Goal: Task Accomplishment & Management: Use online tool/utility

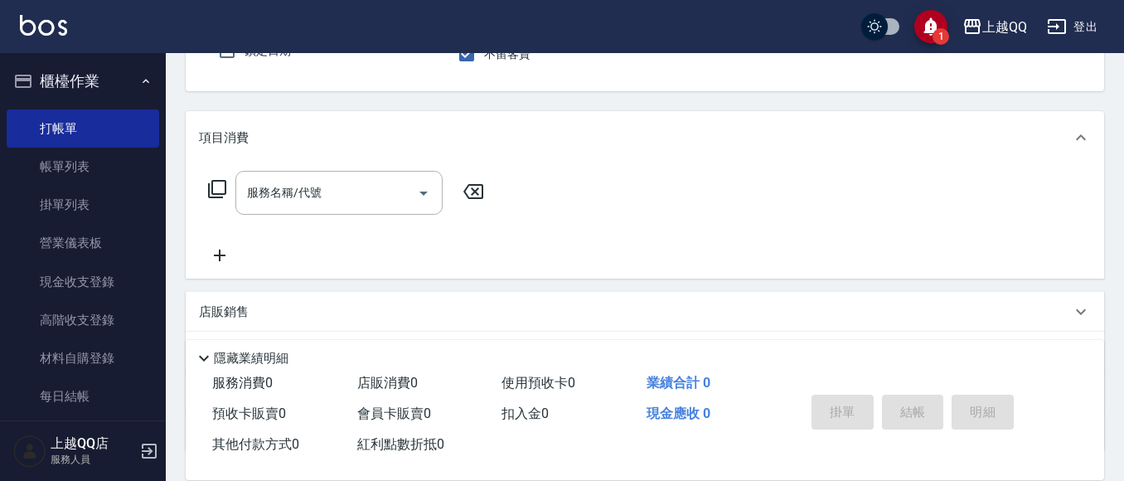
scroll to position [17, 0]
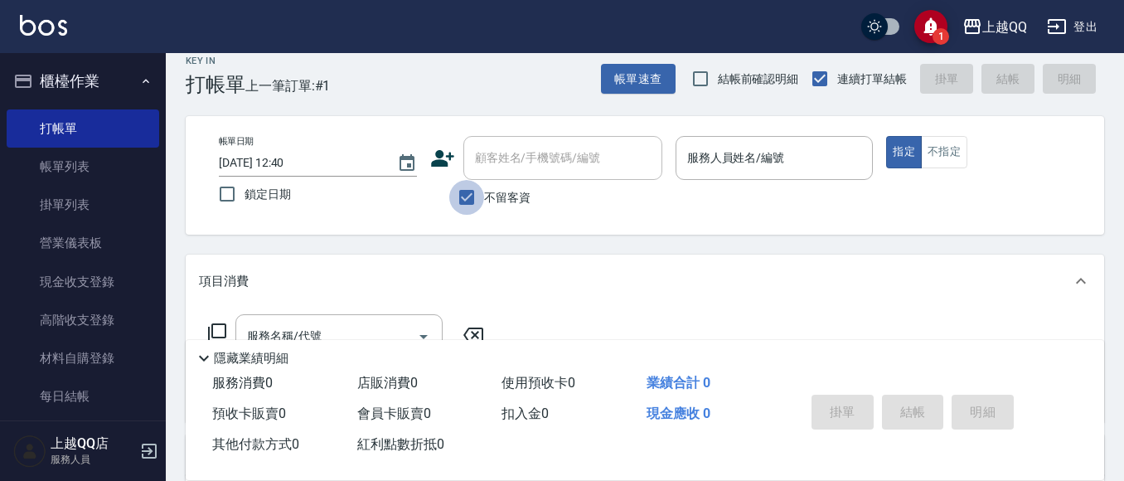
click at [471, 196] on input "不留客資" at bounding box center [466, 197] width 35 height 35
checkbox input "false"
click at [474, 148] on input "顧客姓名/手機號碼/編號" at bounding box center [550, 157] width 159 height 29
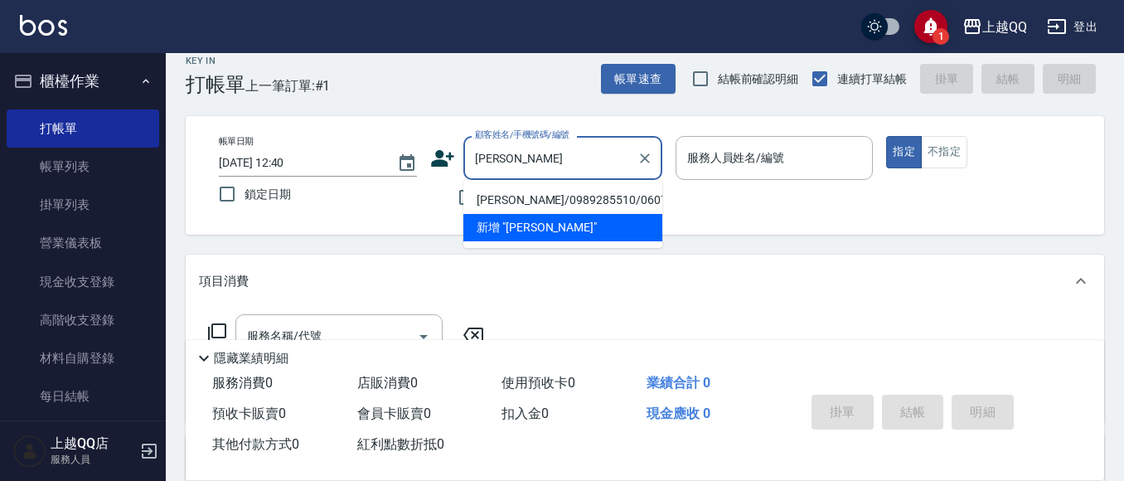
click at [634, 191] on li "[PERSON_NAME]/0989285510/0607" at bounding box center [562, 199] width 199 height 27
type input "[PERSON_NAME]/0989285510/0607"
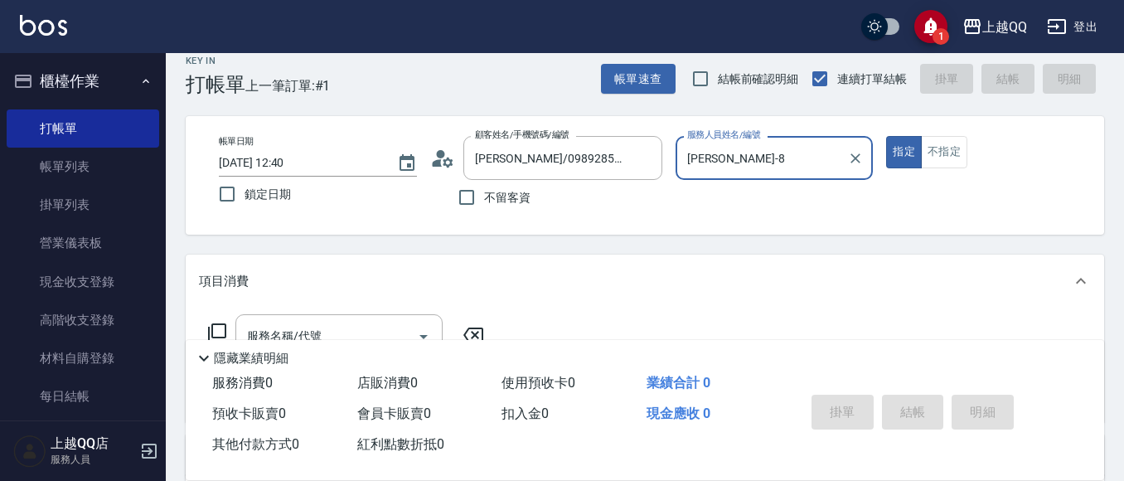
type input "[PERSON_NAME]-8"
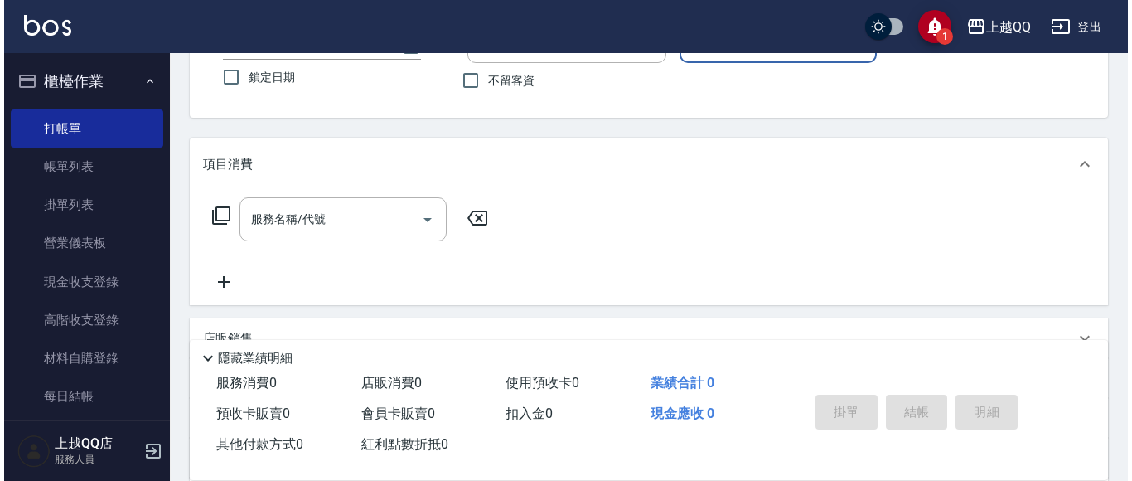
scroll to position [143, 0]
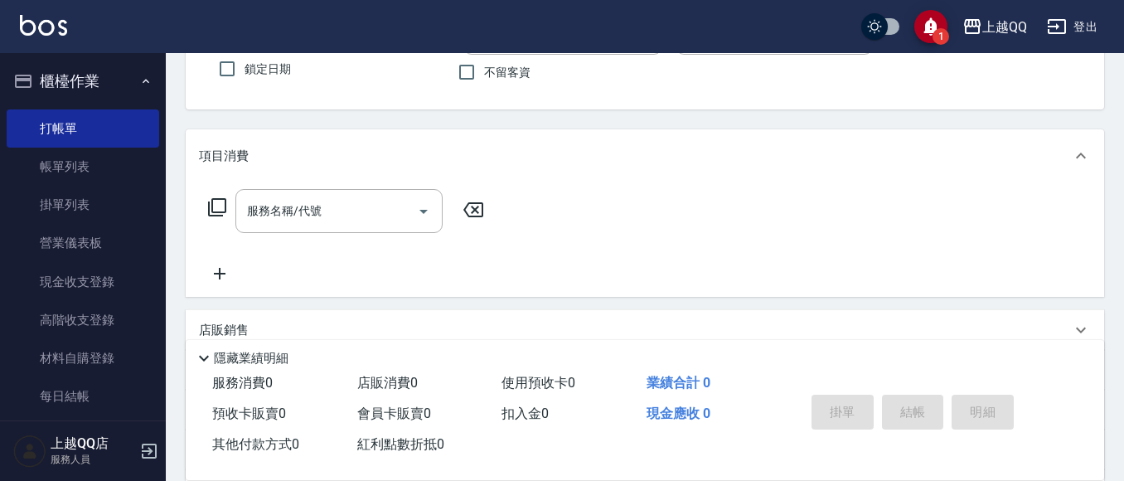
click at [217, 206] on icon at bounding box center [217, 207] width 20 height 20
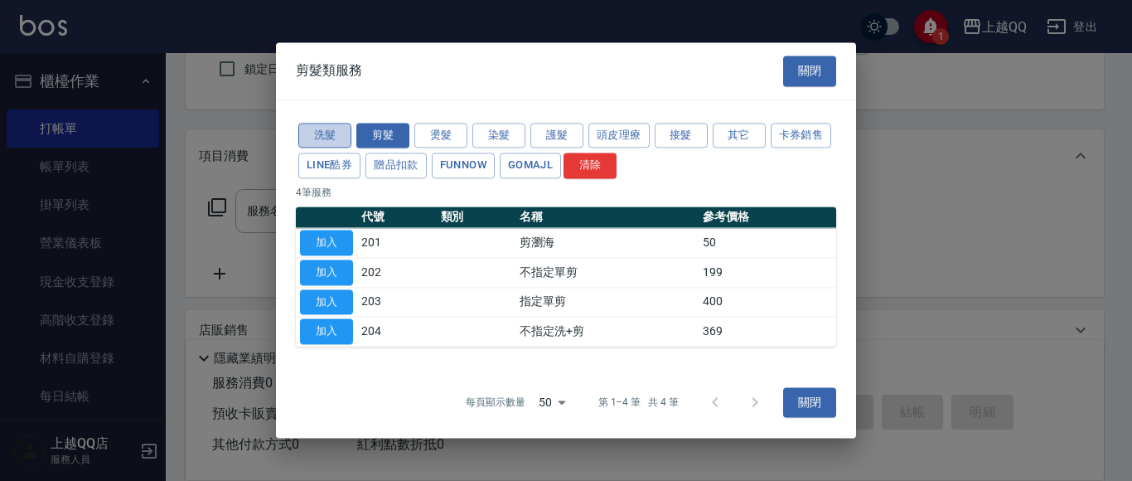
click at [330, 128] on button "洗髮" at bounding box center [324, 136] width 53 height 26
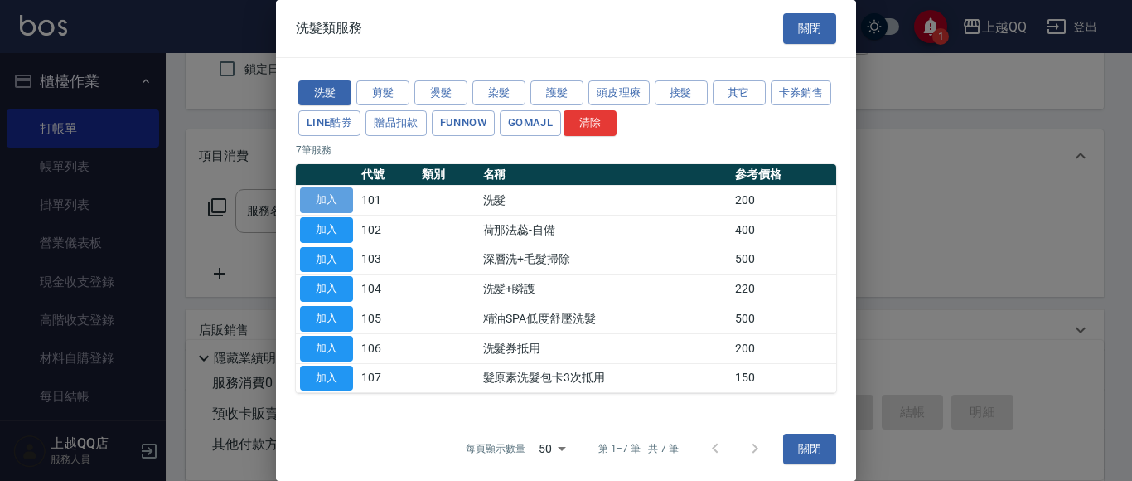
click at [322, 199] on button "加入" at bounding box center [326, 200] width 53 height 26
type input "洗髮(101)"
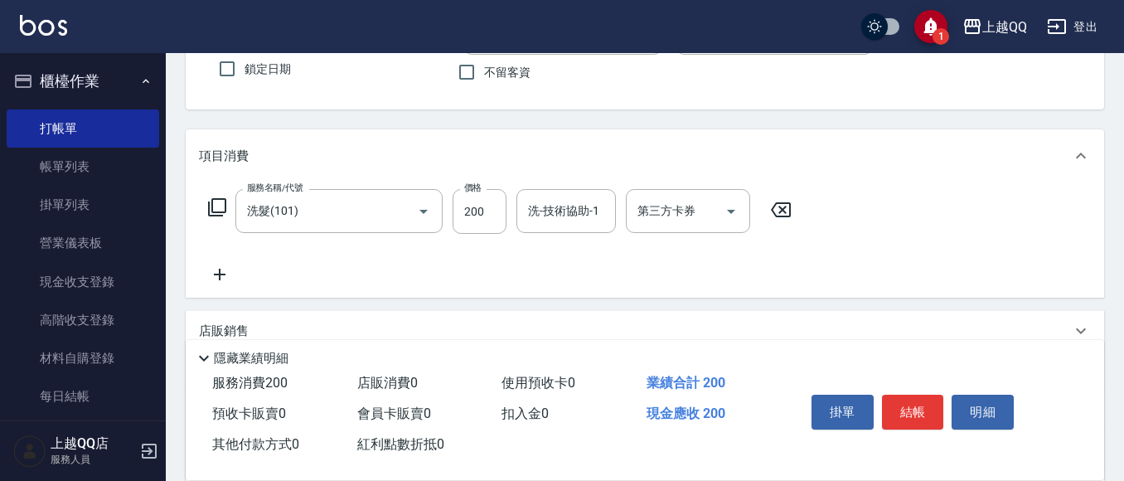
click at [200, 205] on div "服務名稱/代號 洗髮(101) 服務名稱/代號 價格 200 價格 洗-技術協助-1 洗-技術協助-1 第三方卡券 第三方卡券" at bounding box center [500, 211] width 603 height 45
click at [220, 207] on icon at bounding box center [217, 207] width 20 height 20
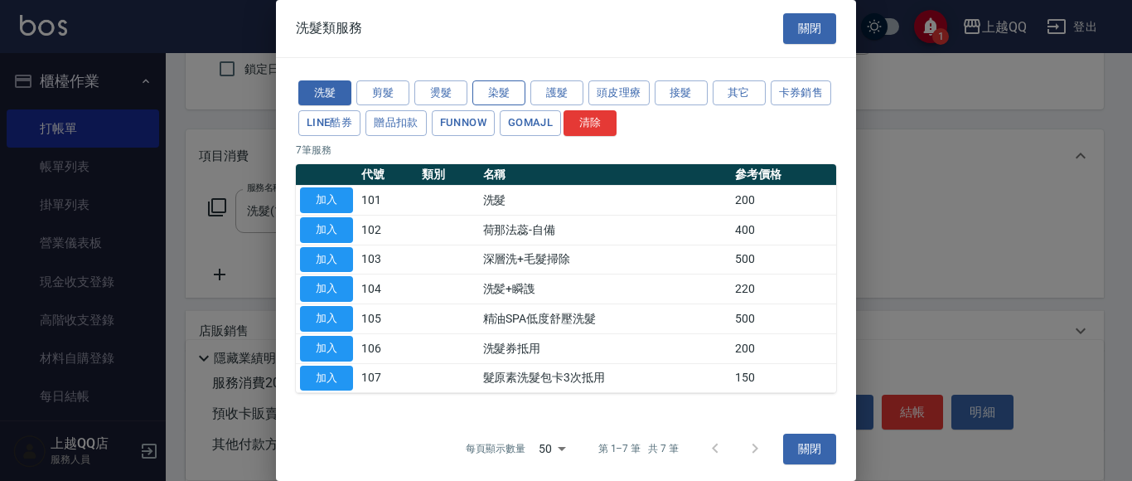
click at [483, 87] on button "染髮" at bounding box center [498, 93] width 53 height 26
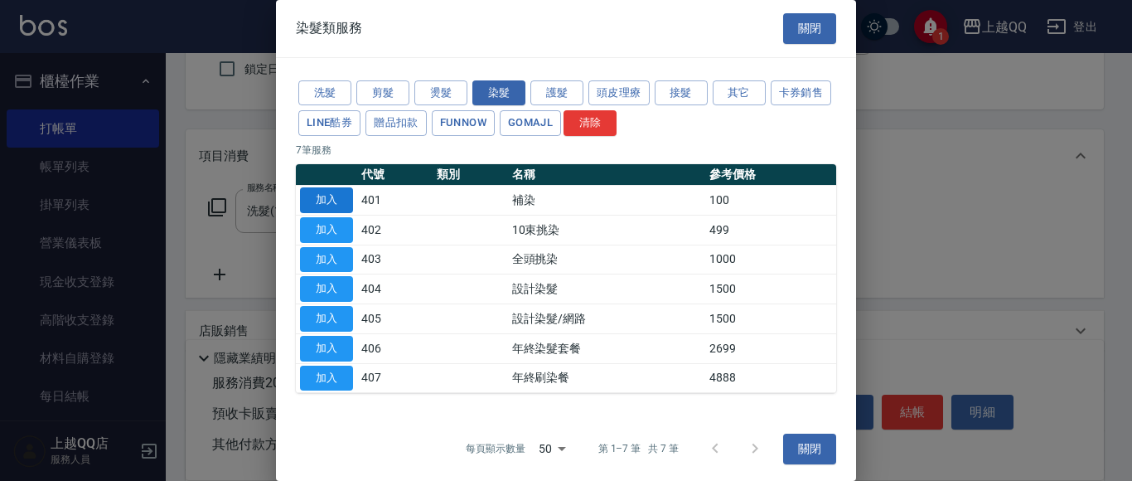
click at [327, 201] on button "加入" at bounding box center [326, 200] width 53 height 26
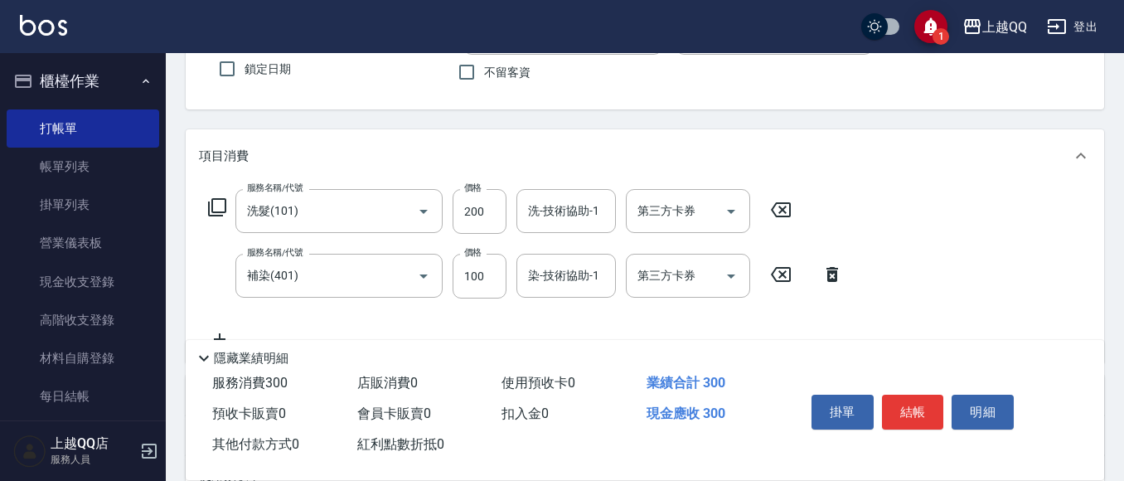
click at [220, 203] on icon at bounding box center [217, 207] width 20 height 20
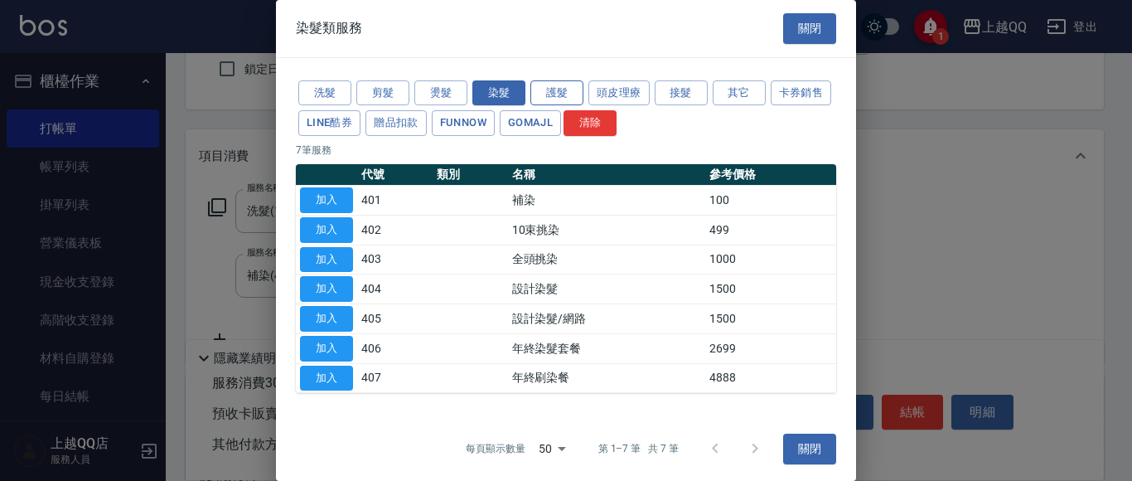
click at [556, 81] on button "護髮" at bounding box center [556, 93] width 53 height 26
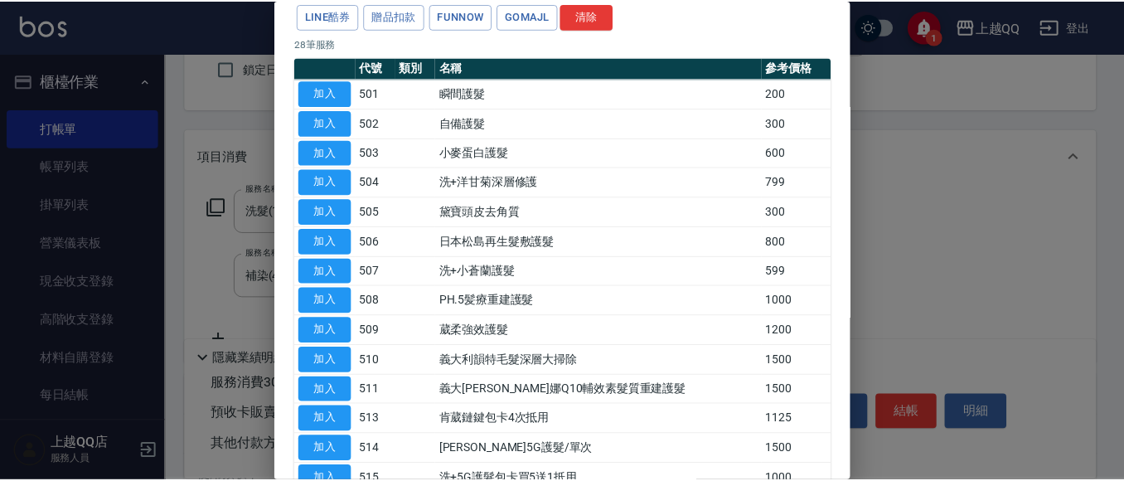
scroll to position [113, 0]
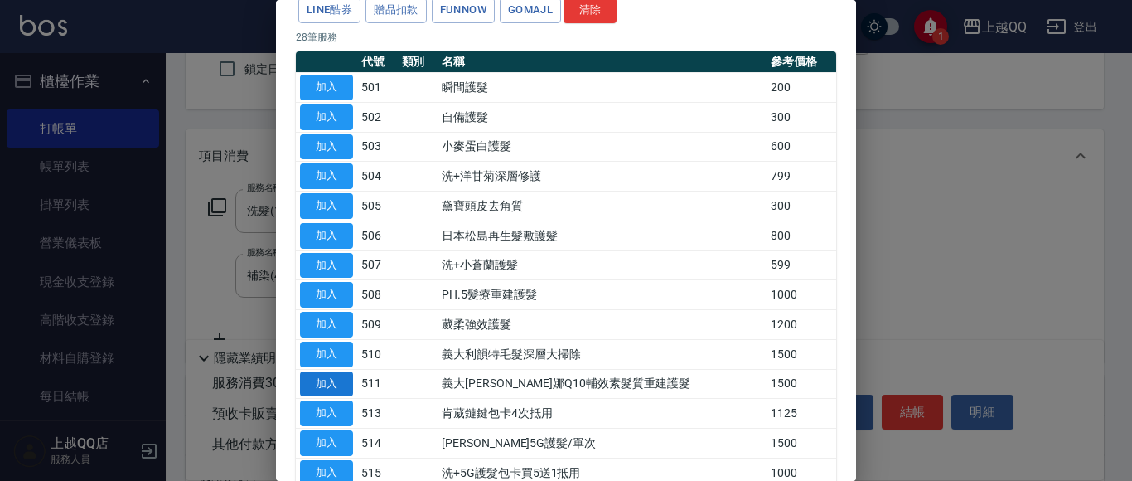
click at [337, 384] on button "加入" at bounding box center [326, 384] width 53 height 26
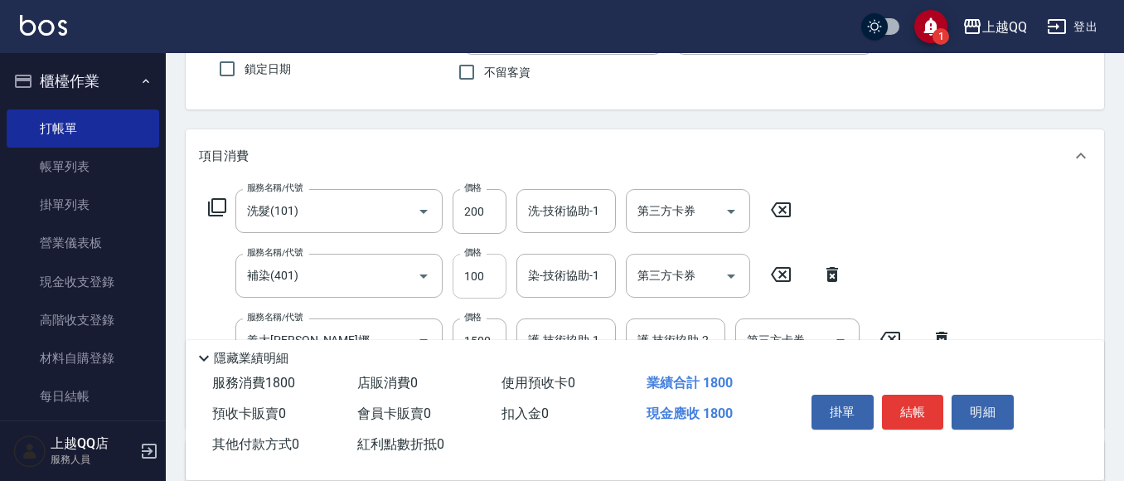
click at [488, 283] on input "100" at bounding box center [480, 276] width 54 height 45
type input "1099"
click at [582, 270] on div "染-技術協助-1 染-技術協助-1" at bounding box center [565, 276] width 99 height 44
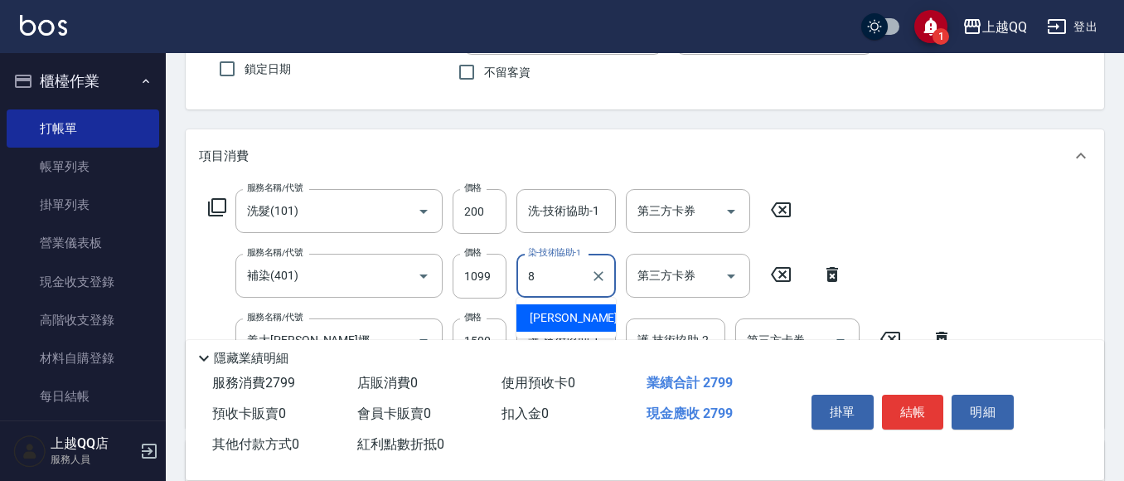
click at [566, 314] on div "[PERSON_NAME] -8" at bounding box center [565, 317] width 99 height 27
type input "[PERSON_NAME]-8"
click at [553, 212] on div "洗-技術協助-1 洗-技術協助-1" at bounding box center [565, 211] width 99 height 44
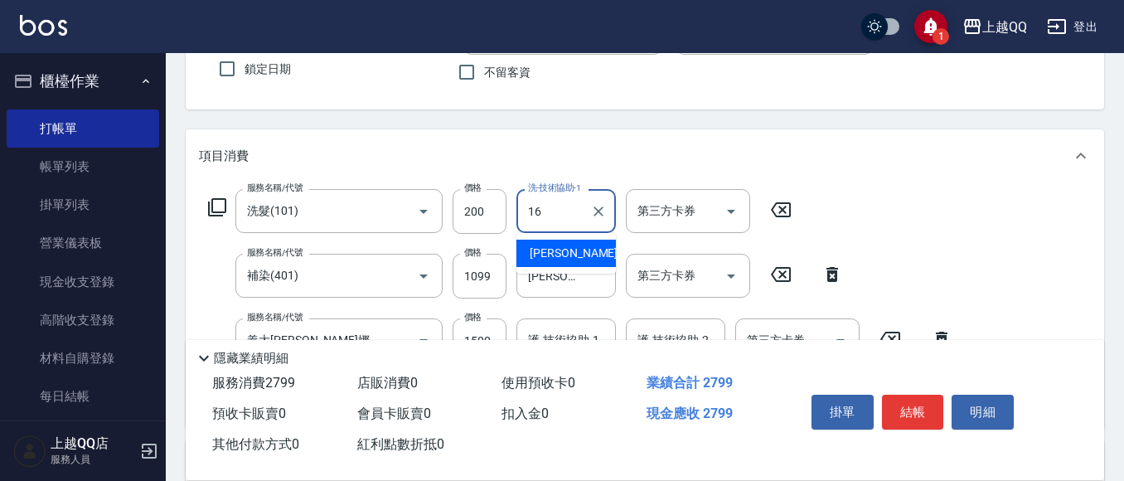
click at [541, 249] on span "[PERSON_NAME] -16" at bounding box center [582, 253] width 104 height 17
type input "[PERSON_NAME]-16"
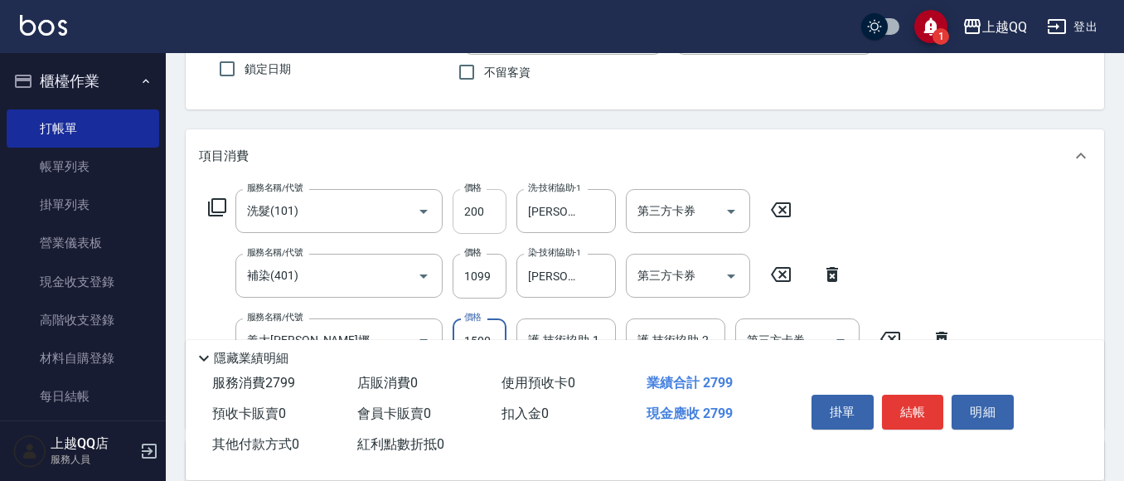
click at [493, 214] on input "200" at bounding box center [480, 211] width 54 height 45
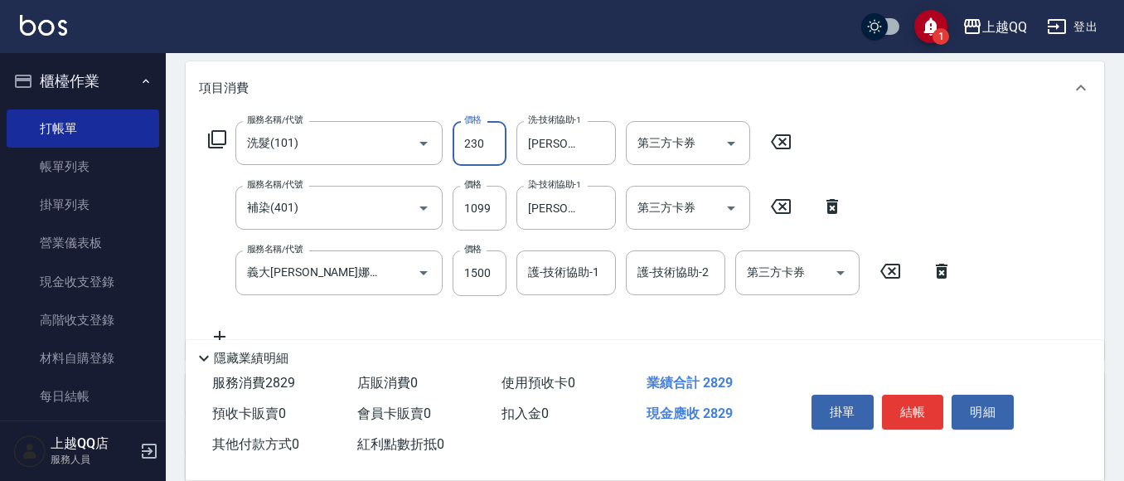
scroll to position [230, 0]
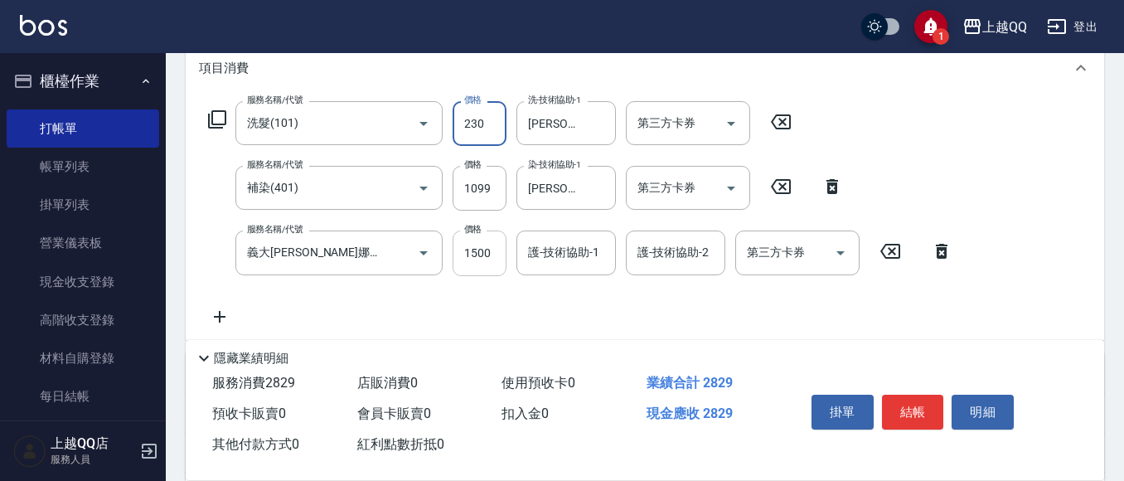
type input "230"
click at [469, 257] on input "1500" at bounding box center [480, 252] width 54 height 45
type input "750"
click at [559, 264] on input "護-技術協助-1" at bounding box center [566, 252] width 85 height 29
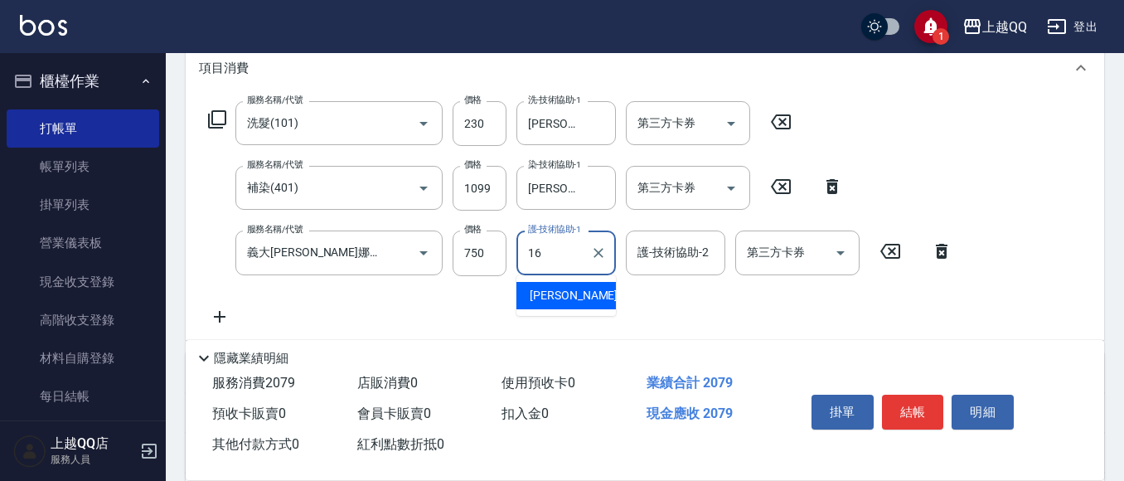
click at [565, 298] on span "[PERSON_NAME] -16" at bounding box center [582, 295] width 104 height 17
type input "[PERSON_NAME]-16"
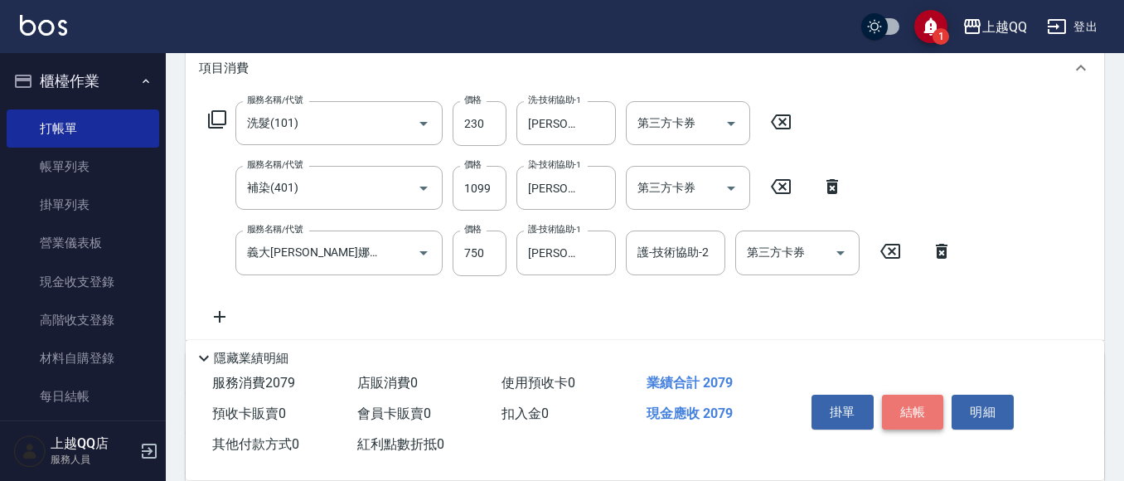
click at [922, 400] on button "結帳" at bounding box center [913, 412] width 62 height 35
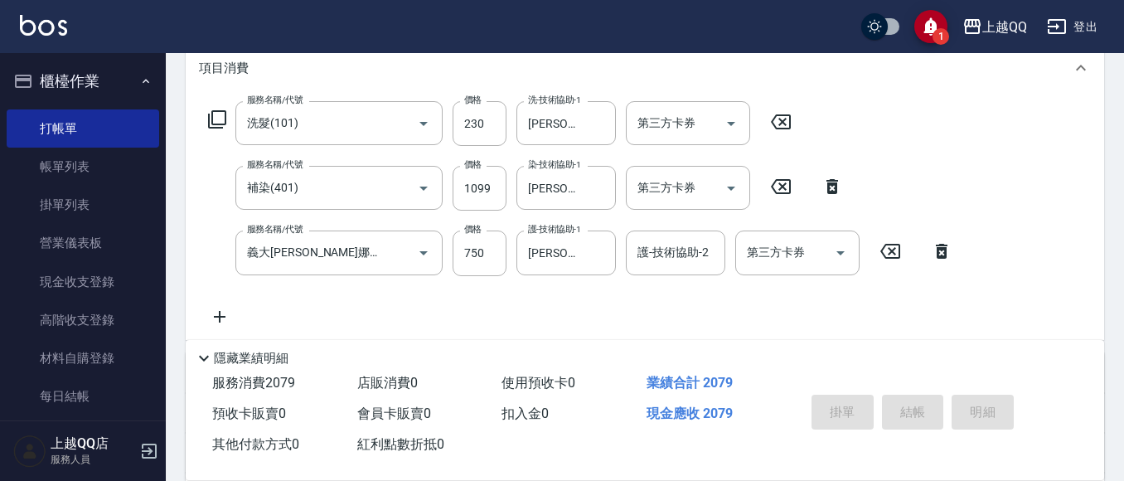
type input "[DATE] 13:48"
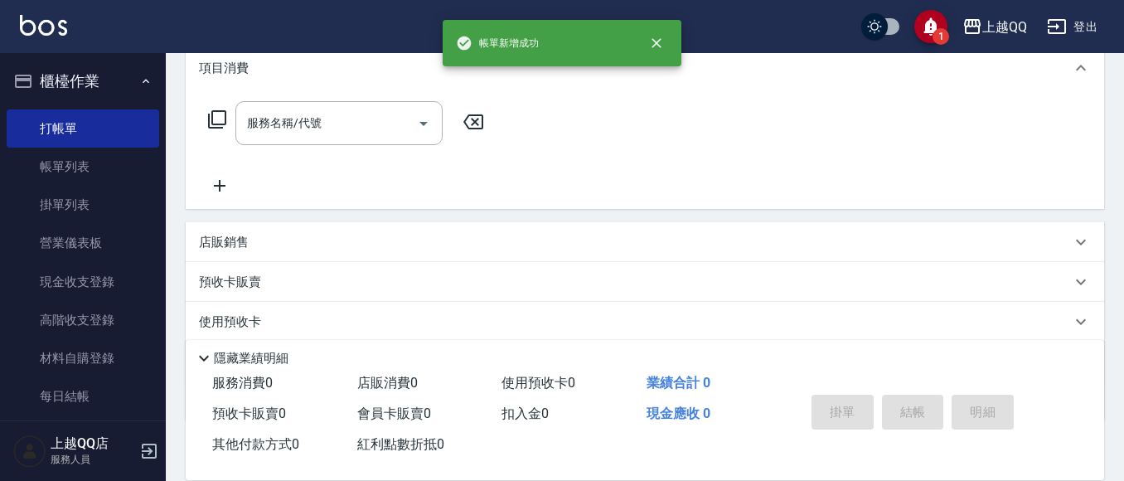
scroll to position [0, 0]
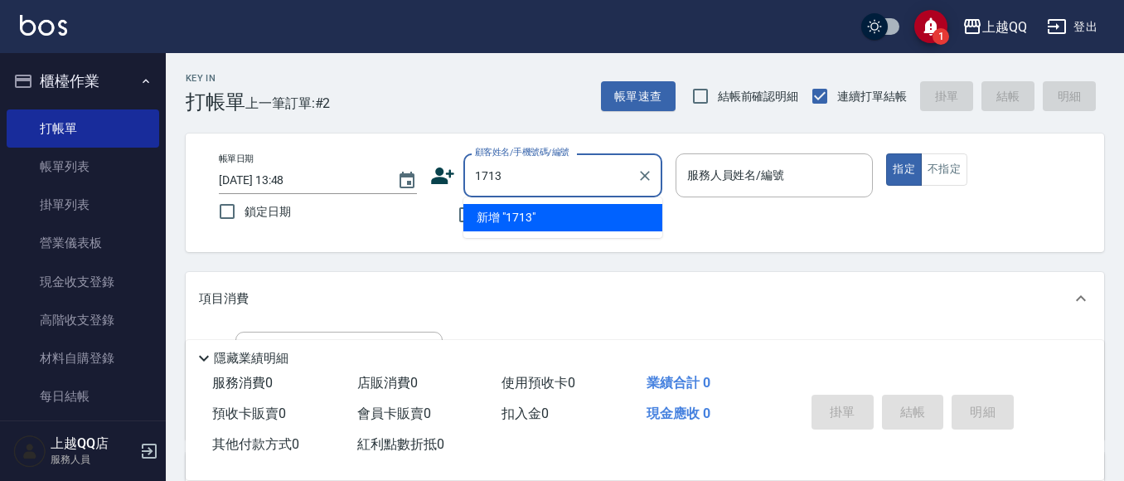
type input "1713"
click at [886, 153] on button "指定" at bounding box center [904, 169] width 36 height 32
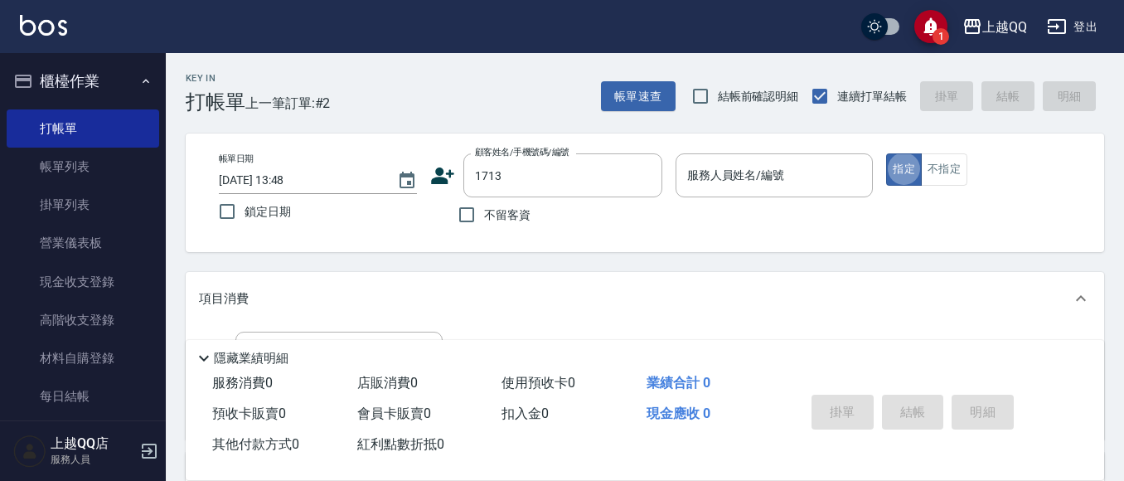
type button "true"
type input "[PERSON_NAME]/0916567756/1713"
type input "佩怡-3"
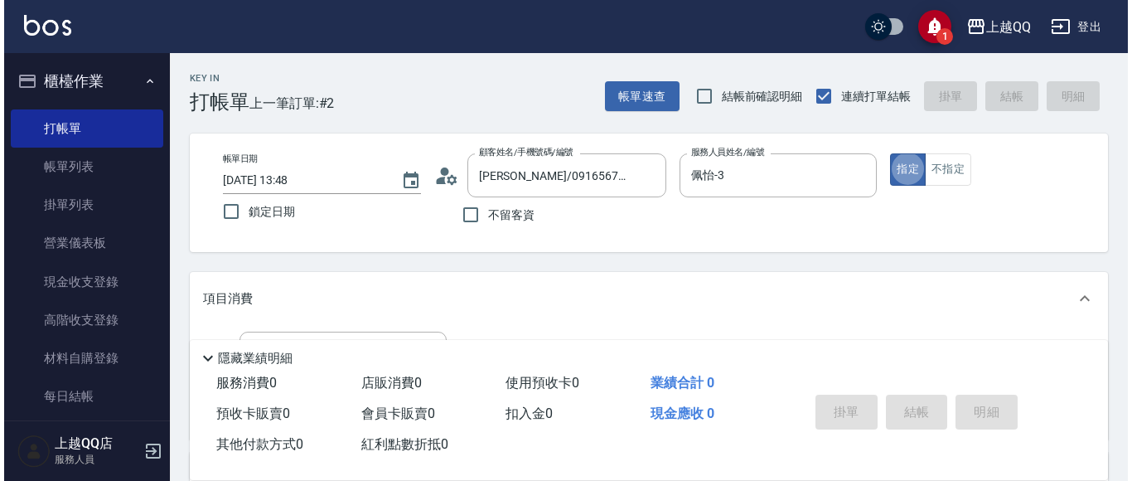
scroll to position [166, 0]
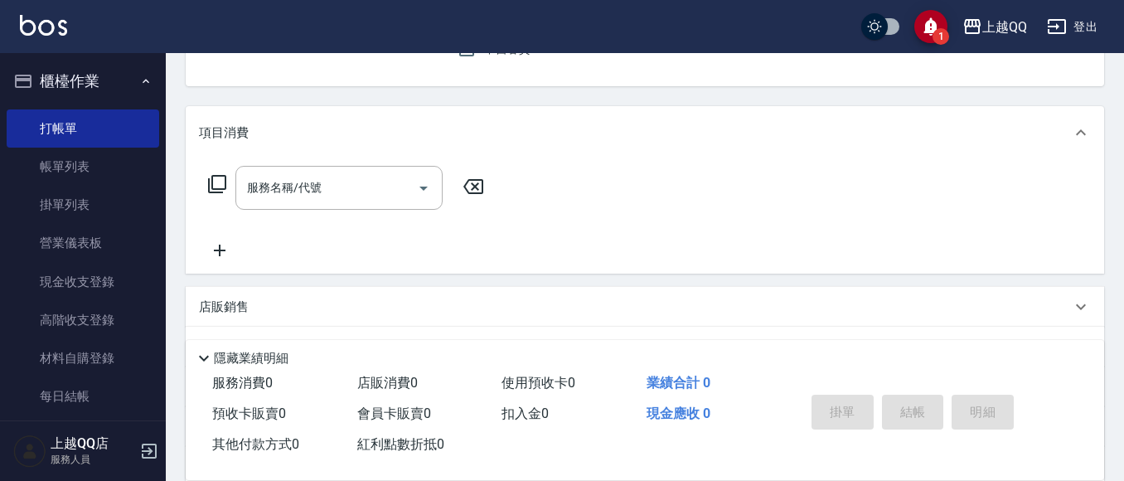
click at [222, 185] on icon at bounding box center [217, 184] width 20 height 20
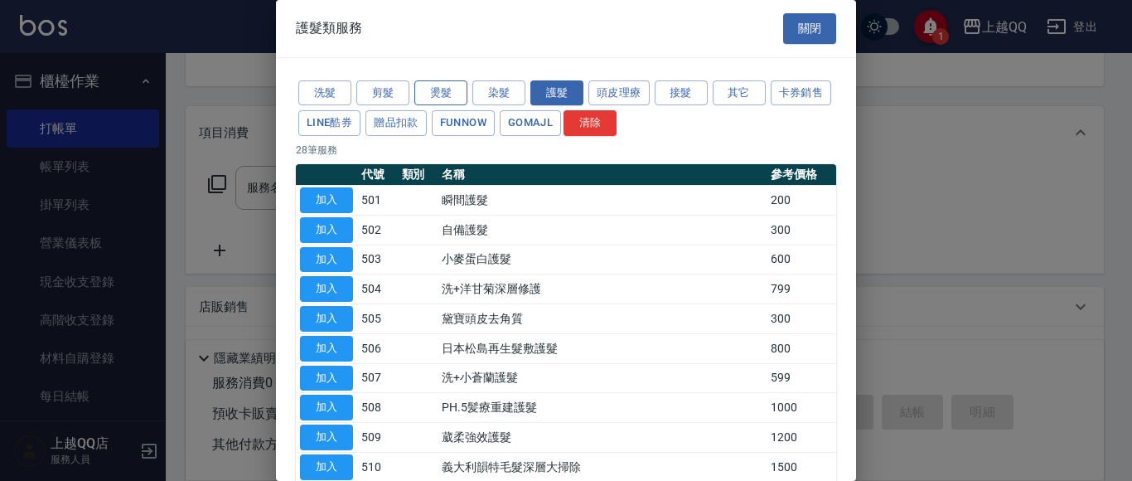
click at [419, 103] on button "燙髮" at bounding box center [440, 93] width 53 height 26
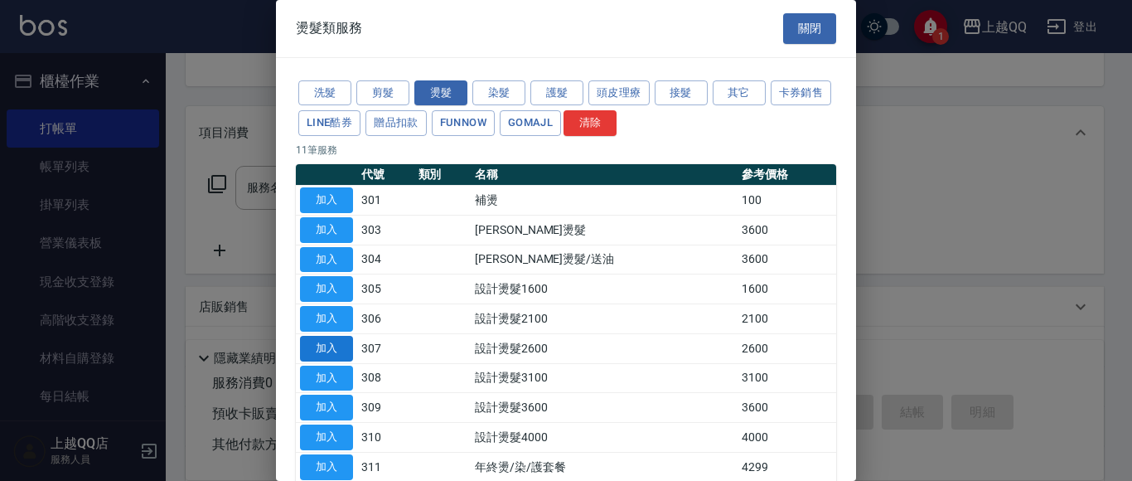
click at [350, 348] on button "加入" at bounding box center [326, 349] width 53 height 26
type input "設計燙髮2600(307)"
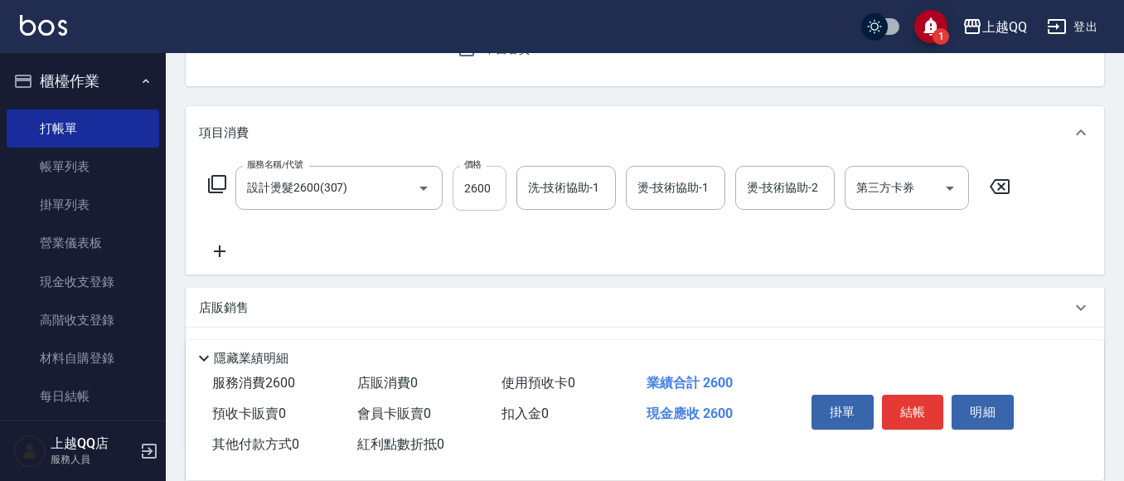
click at [501, 180] on input "2600" at bounding box center [480, 188] width 54 height 45
type input "2080"
type input "佩怡-3"
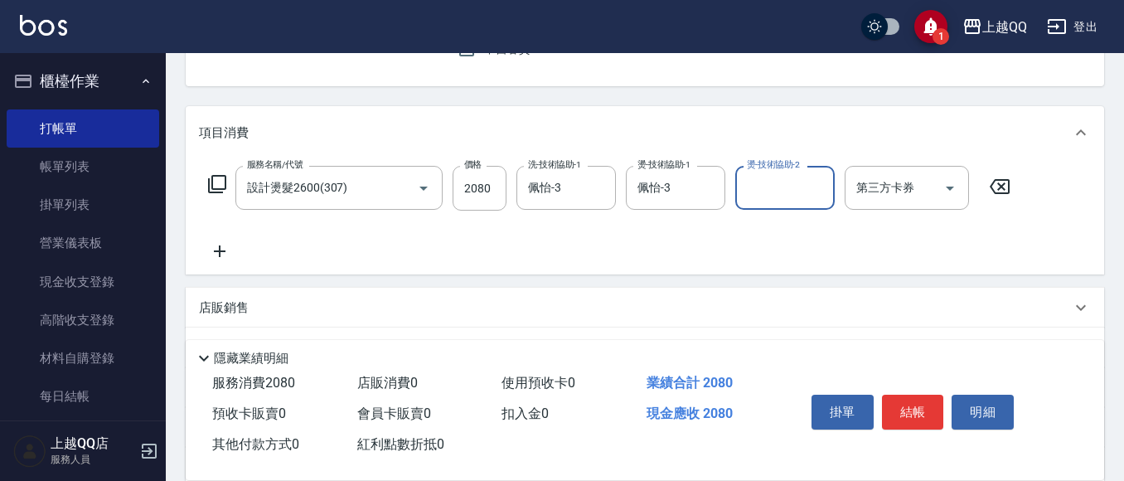
click at [228, 186] on div "服務名稱/代號 設計燙髮2600(307) 服務名稱/代號 價格 2080 價格 洗-技術協助-1 佩怡-3 洗-技術協助-1 燙-技術協助-1 佩怡-3 燙…" at bounding box center [609, 188] width 821 height 45
click at [216, 188] on icon at bounding box center [217, 184] width 20 height 20
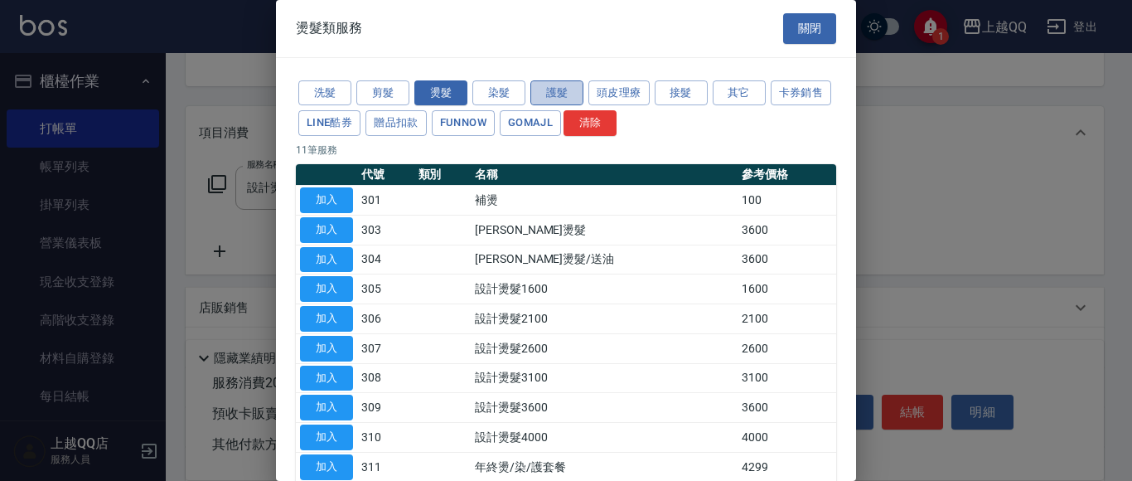
click at [539, 82] on button "護髮" at bounding box center [556, 93] width 53 height 26
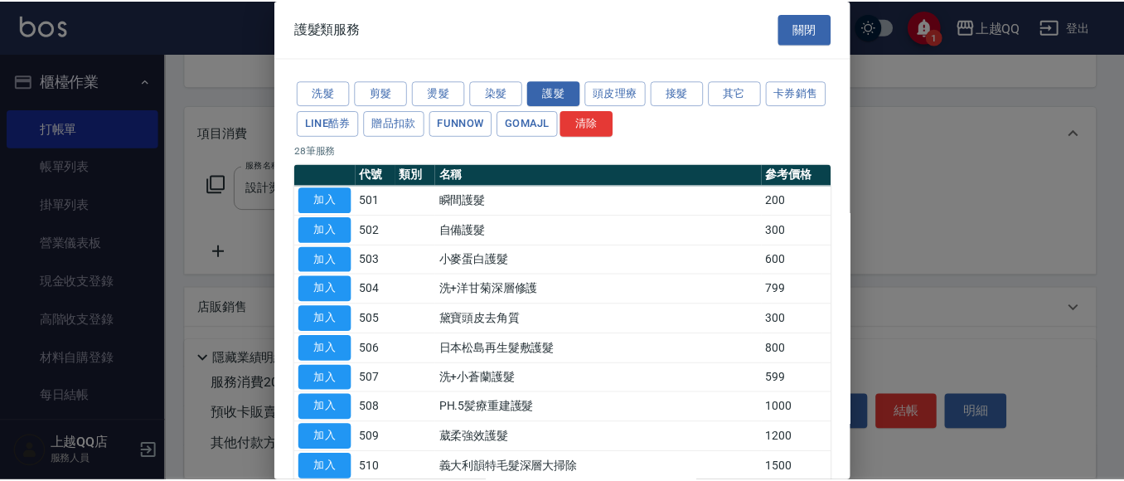
scroll to position [83, 0]
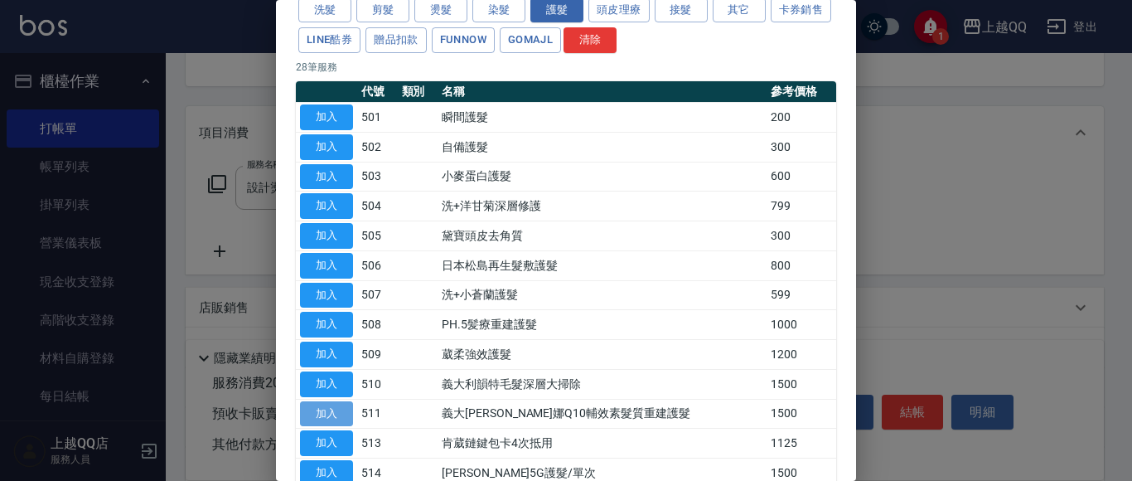
click at [341, 412] on button "加入" at bounding box center [326, 414] width 53 height 26
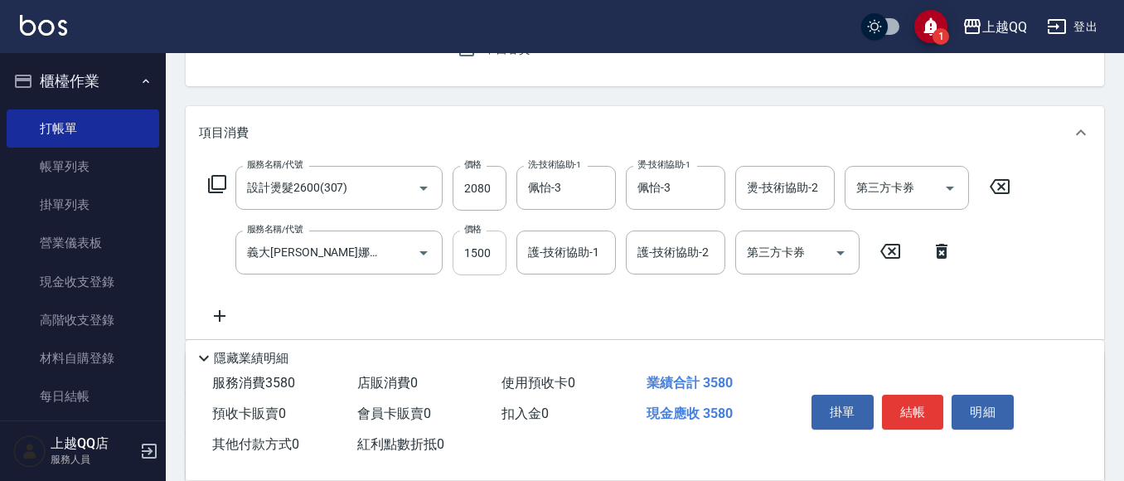
click at [487, 245] on input "1500" at bounding box center [480, 252] width 54 height 45
type input "750"
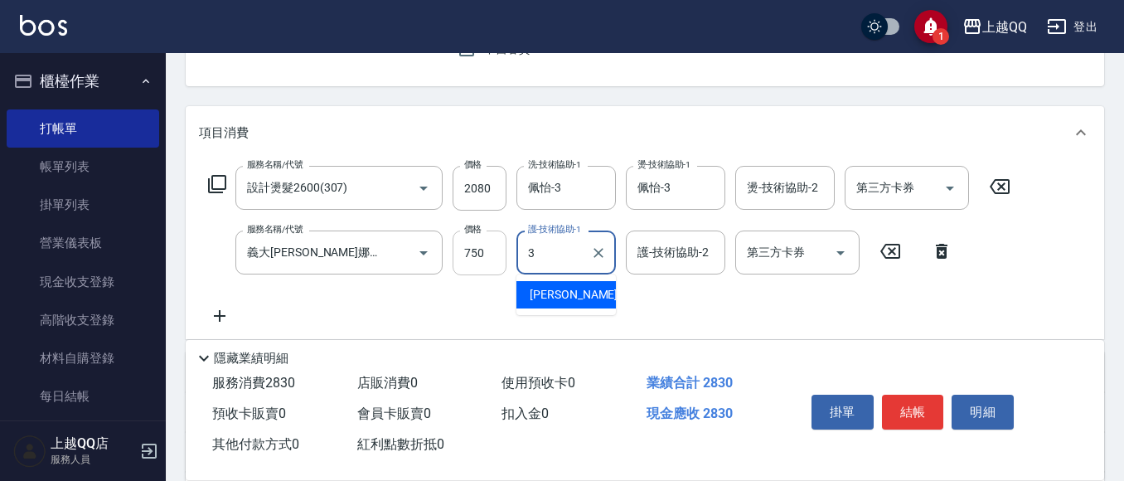
type input "佩怡-3"
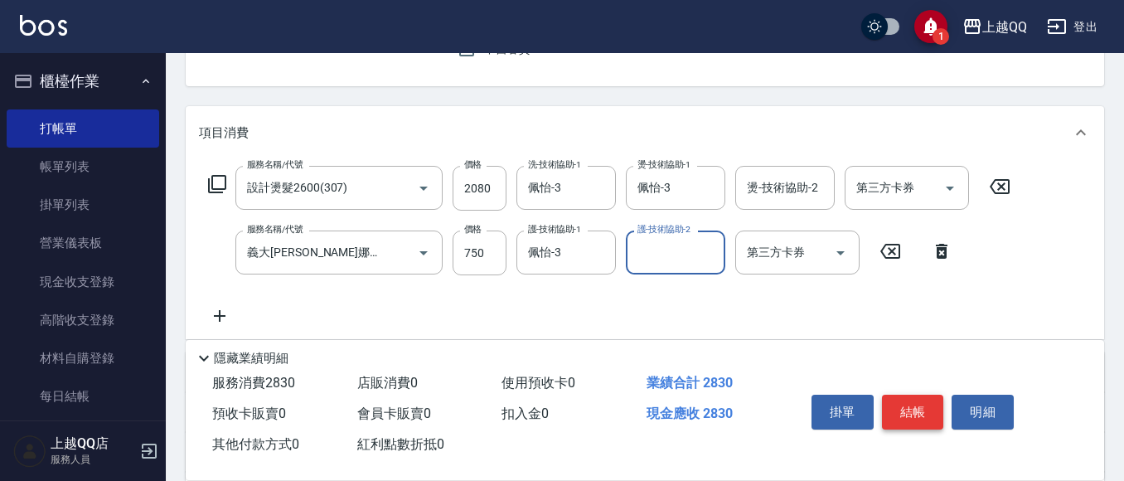
click at [924, 395] on button "結帳" at bounding box center [913, 412] width 62 height 35
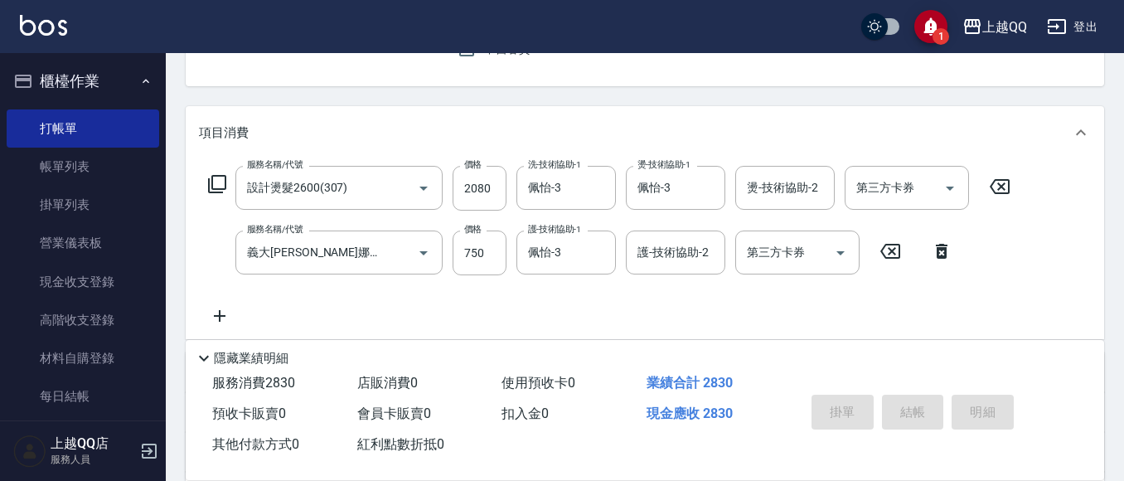
type input "[DATE] 13:55"
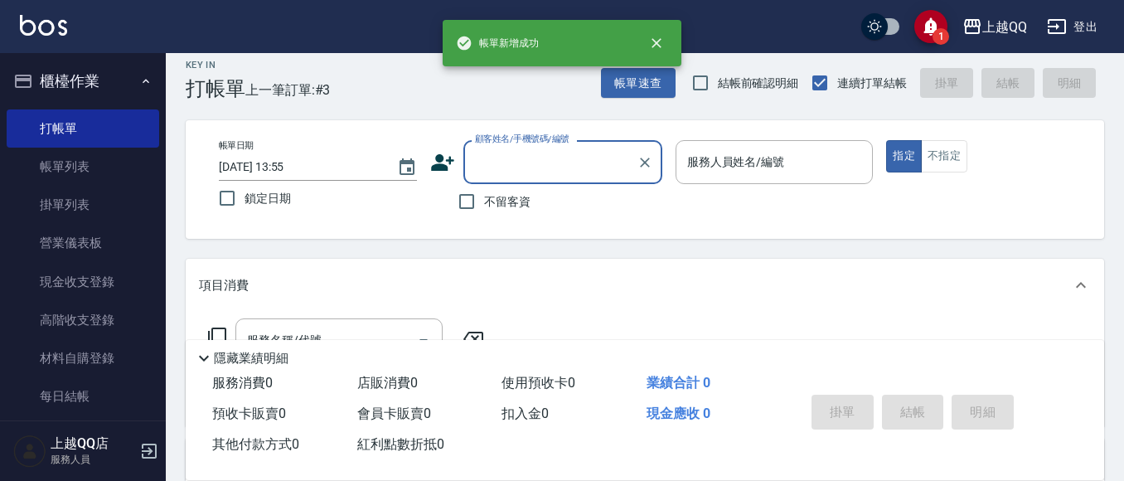
scroll to position [0, 0]
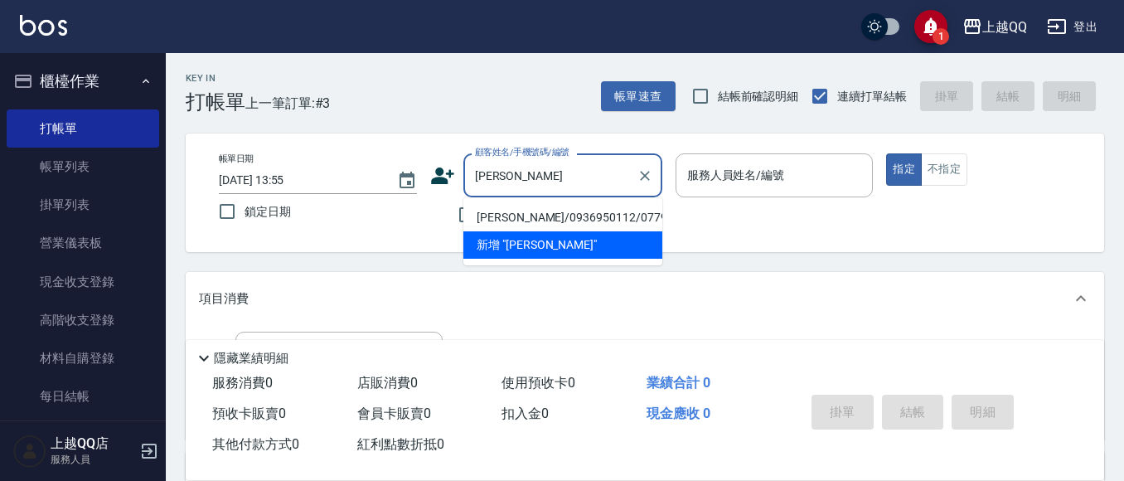
click at [525, 216] on li "[PERSON_NAME]/0936950112/0779" at bounding box center [562, 217] width 199 height 27
type input "[PERSON_NAME]/0936950112/0779"
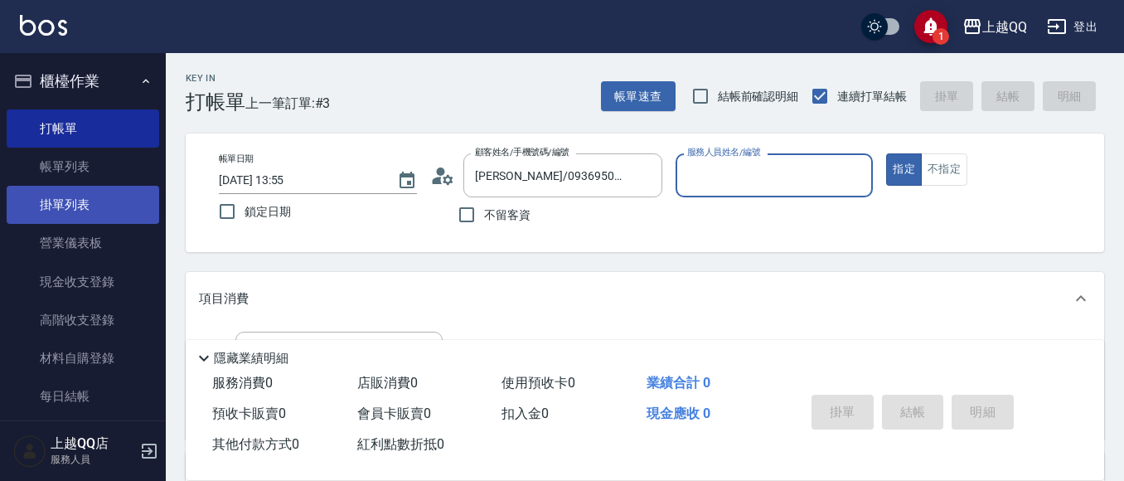
type input "佩怡-3"
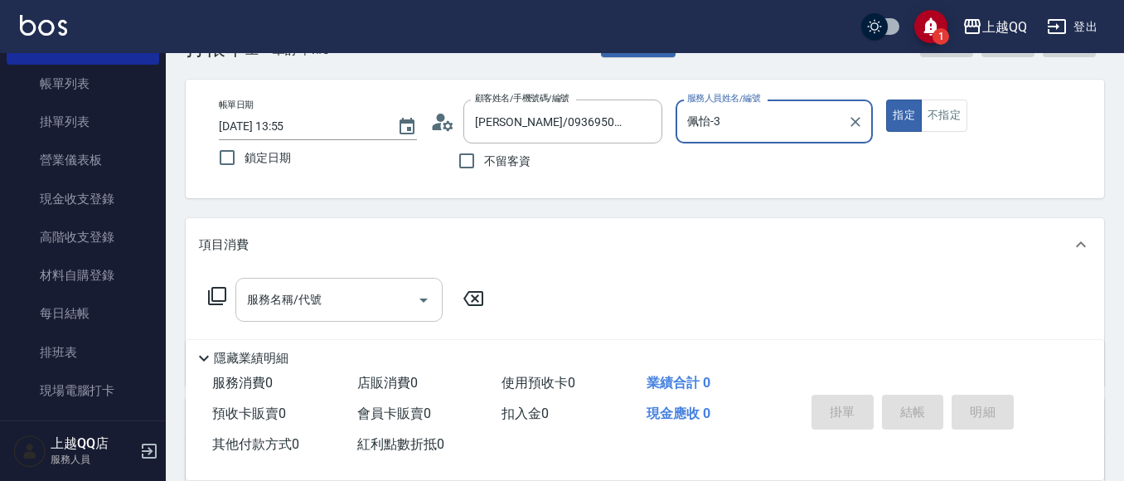
scroll to position [83, 0]
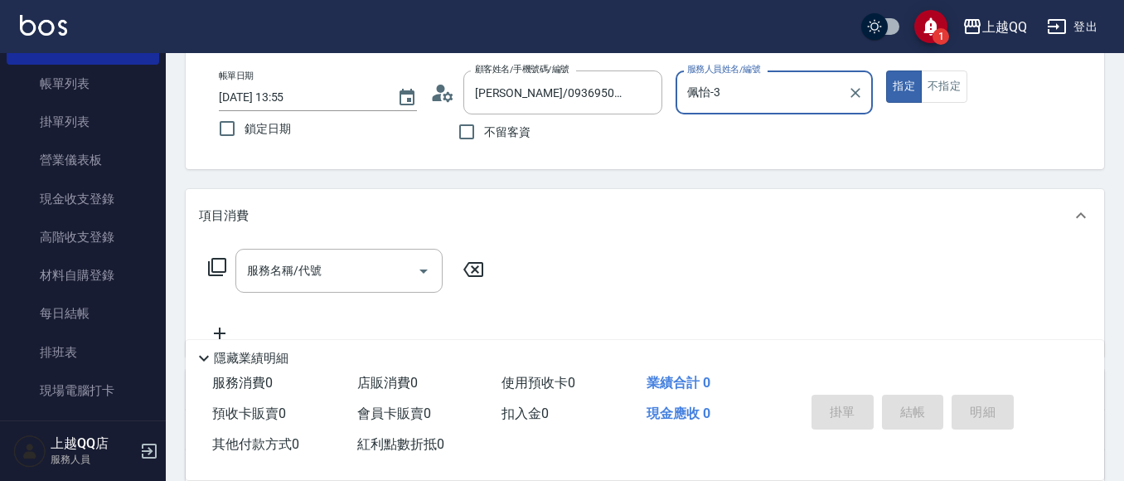
click at [210, 260] on icon at bounding box center [217, 267] width 20 height 20
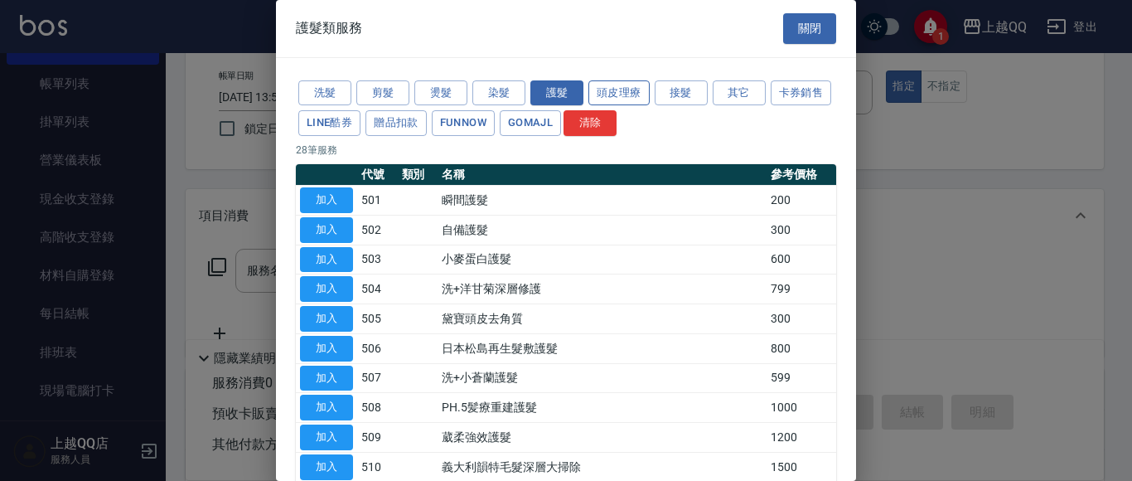
click at [631, 95] on button "頭皮理療" at bounding box center [618, 93] width 61 height 26
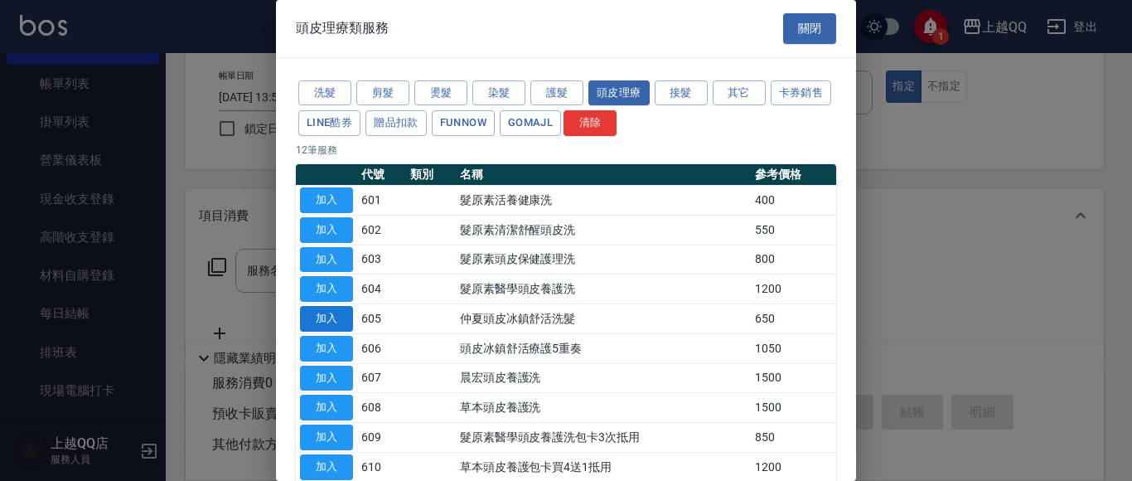
click at [313, 319] on button "加入" at bounding box center [326, 319] width 53 height 26
type input "[PERSON_NAME]頭皮冰鎮舒活洗髮(605)"
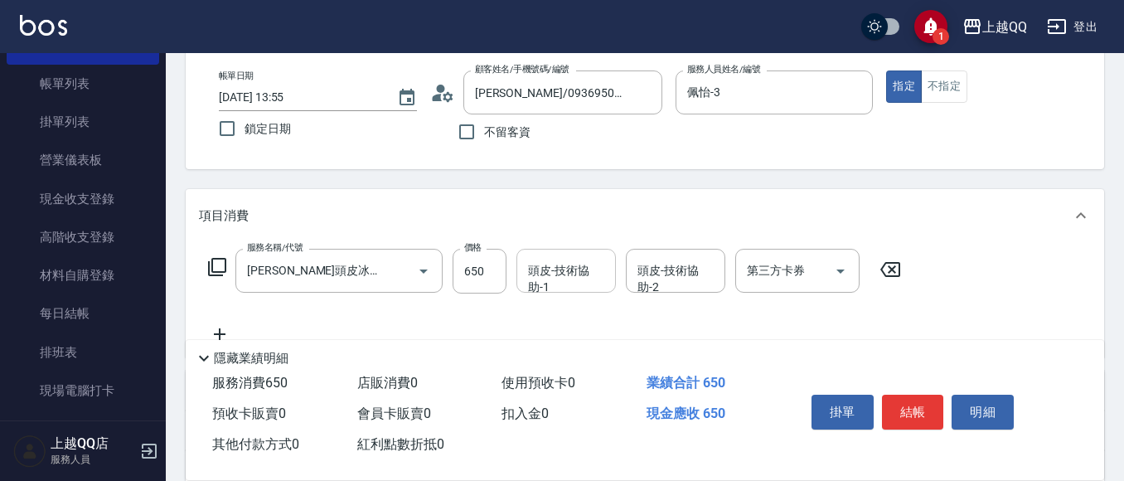
click at [601, 271] on div "頭皮-技術協助-1 頭皮-技術協助-1" at bounding box center [565, 271] width 99 height 44
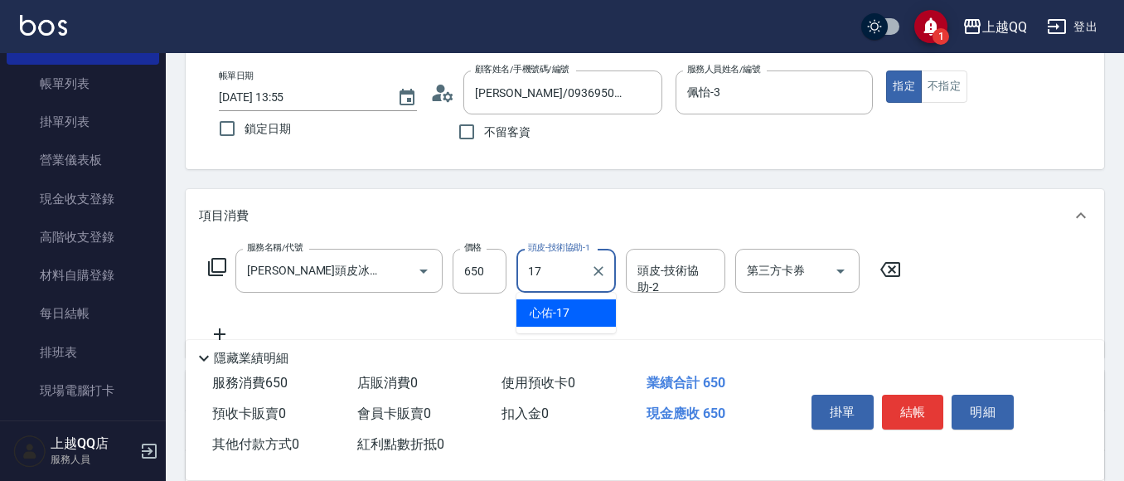
type input "心佑-17"
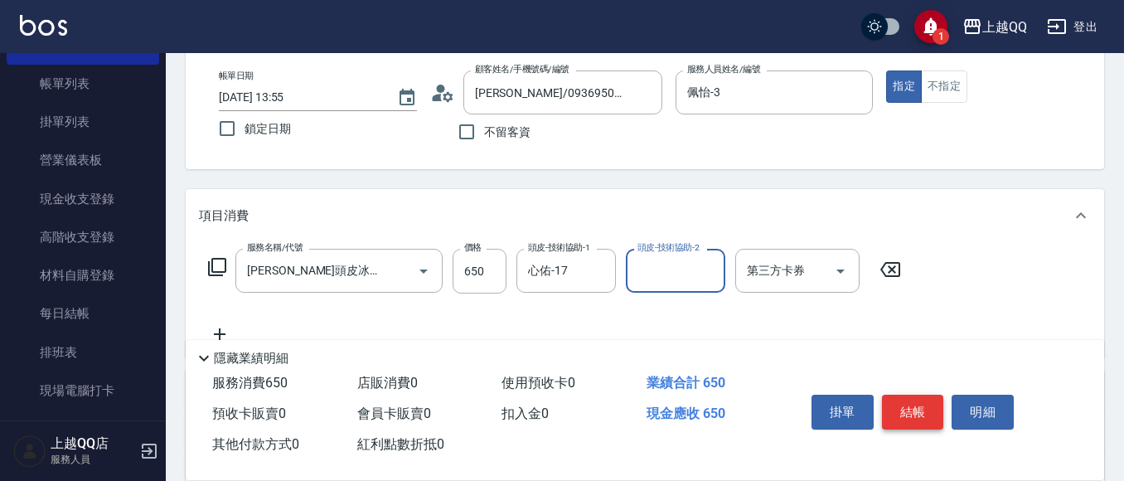
click at [898, 403] on button "結帳" at bounding box center [913, 412] width 62 height 35
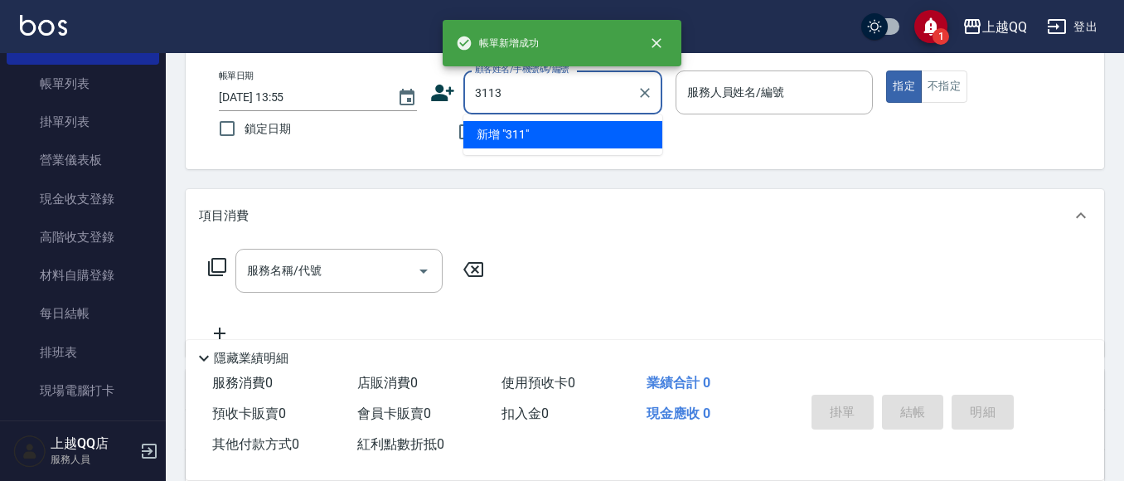
type input "3113"
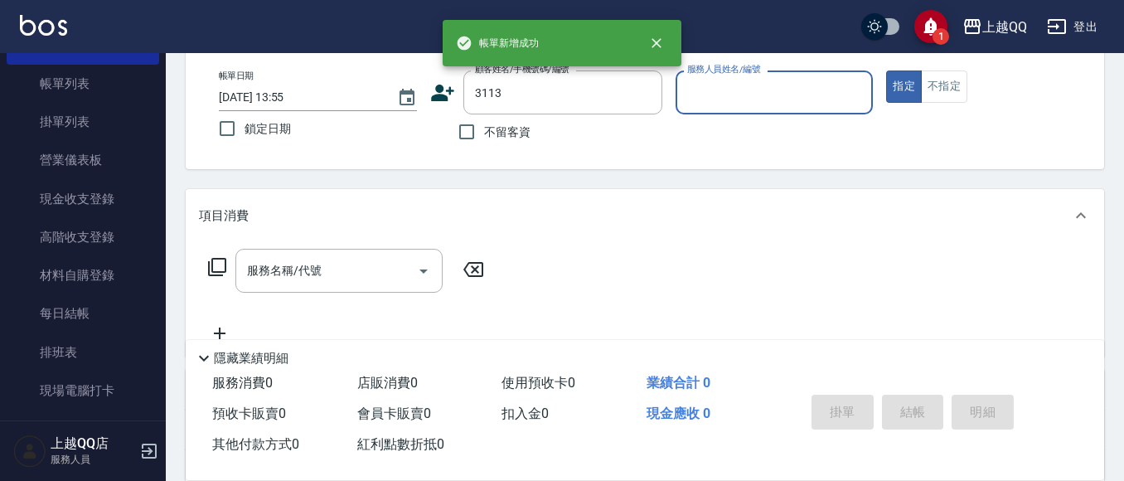
click at [886, 70] on button "指定" at bounding box center [904, 86] width 36 height 32
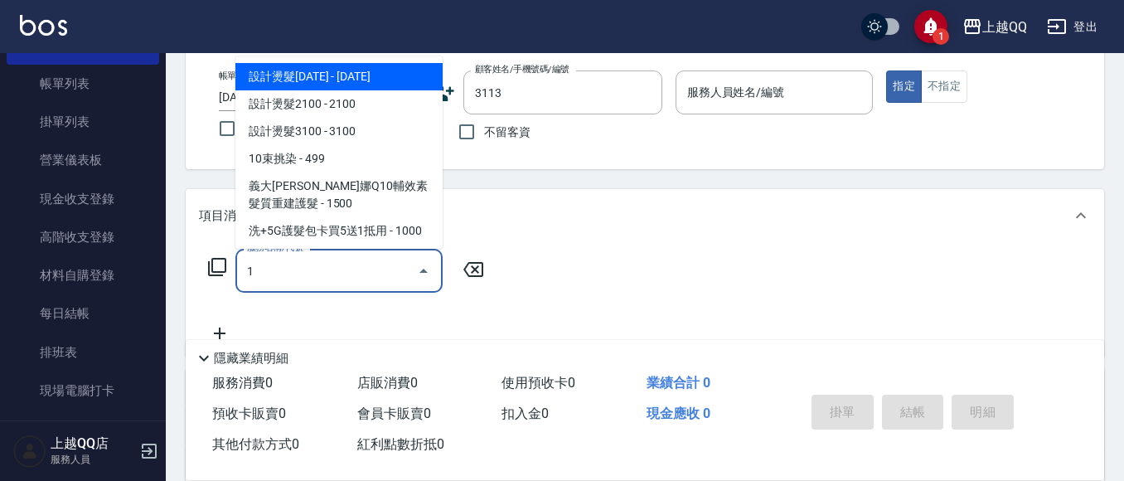
type input "11"
type input "[PERSON_NAME]/0910887186/3113"
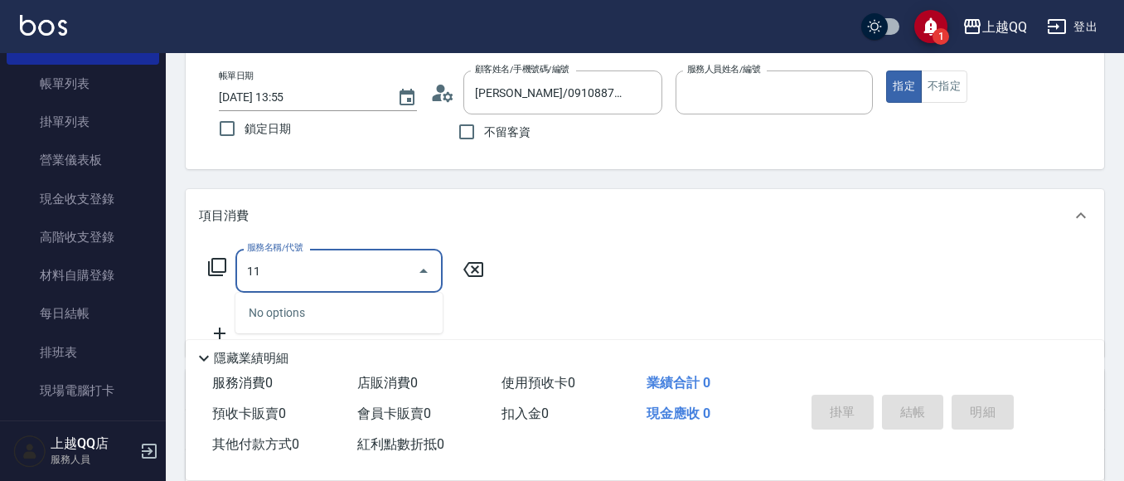
type input "佩怡-3"
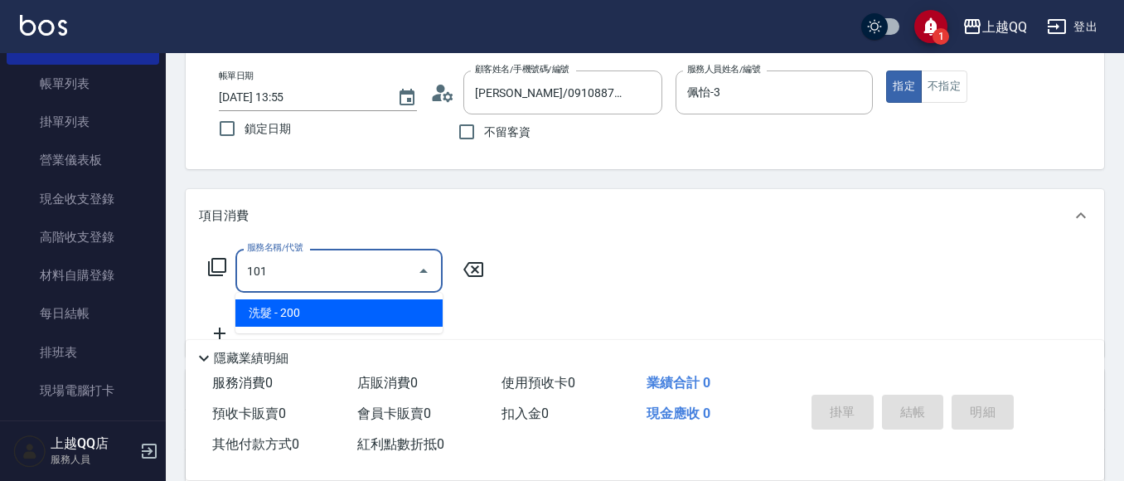
type input "洗髮(101)"
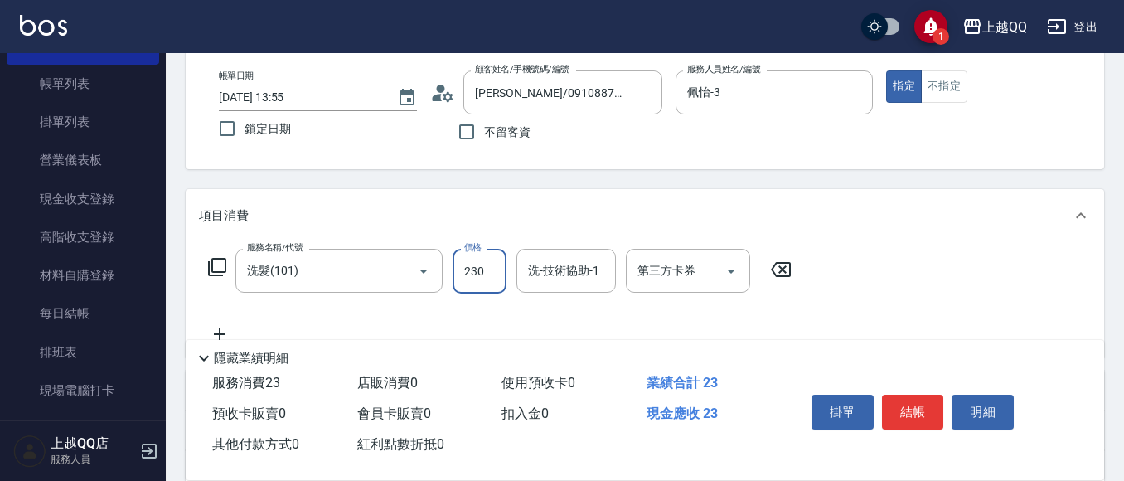
type input "230"
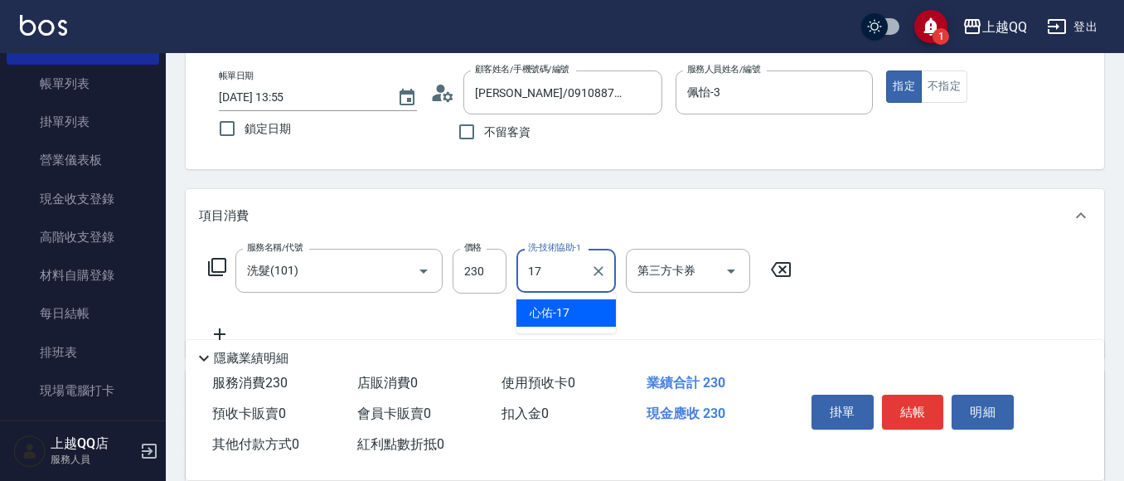
type input "心佑-17"
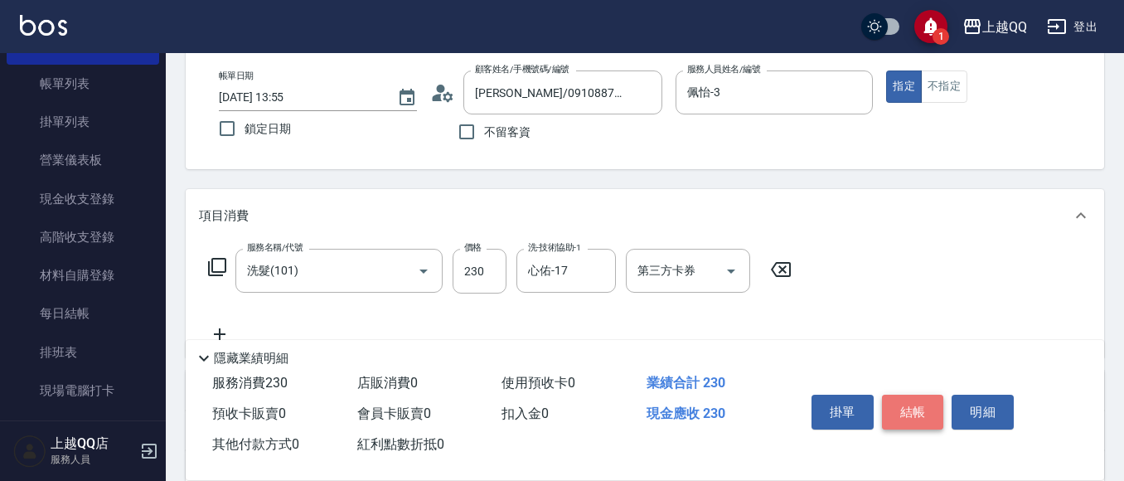
click at [908, 395] on button "結帳" at bounding box center [913, 412] width 62 height 35
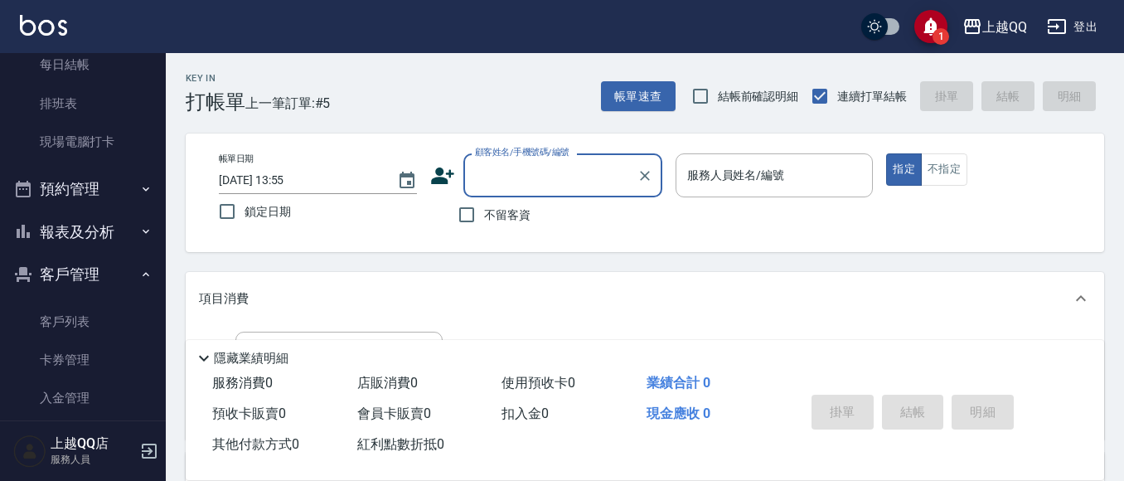
scroll to position [398, 0]
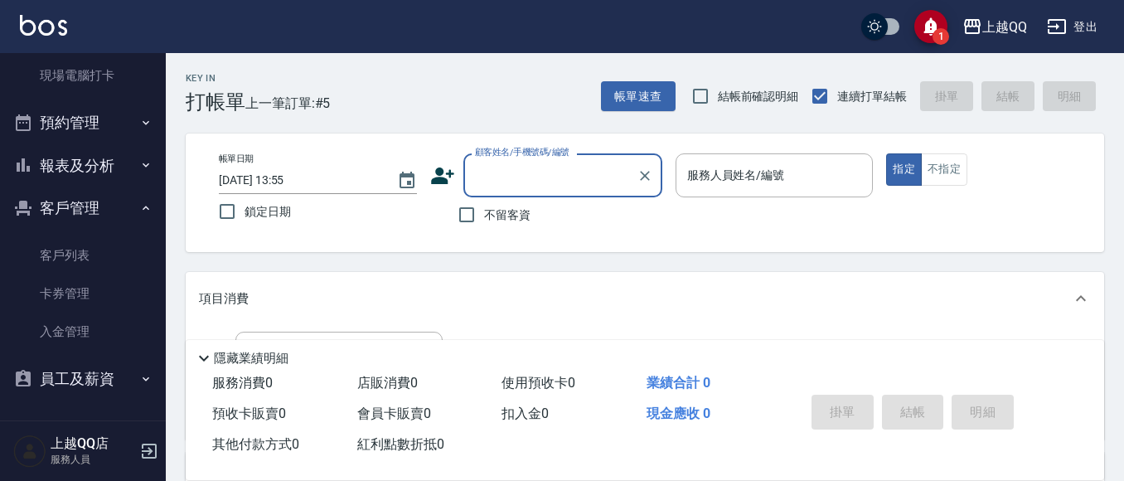
click at [99, 160] on button "報表及分析" at bounding box center [83, 165] width 153 height 43
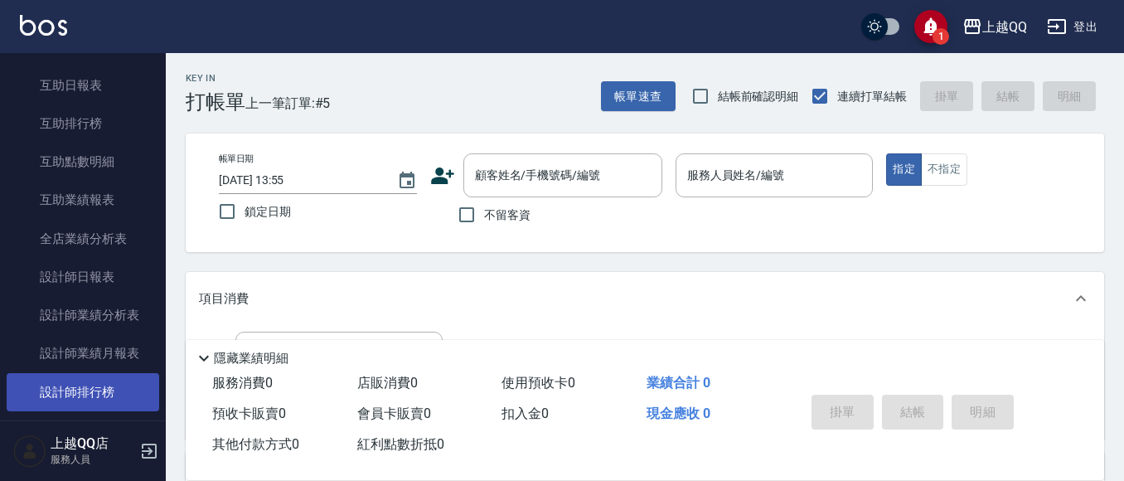
scroll to position [647, 0]
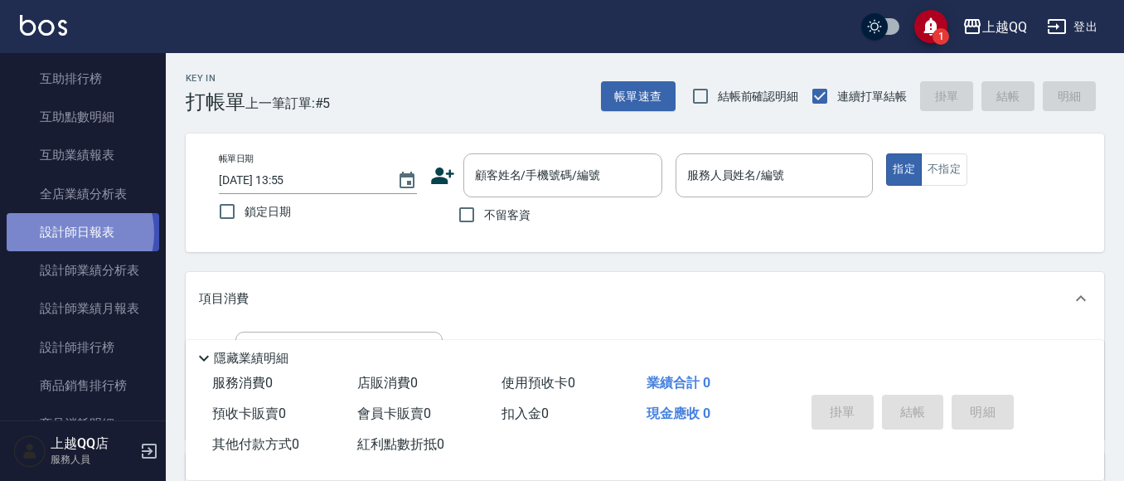
click at [66, 233] on link "設計師日報表" at bounding box center [83, 232] width 153 height 38
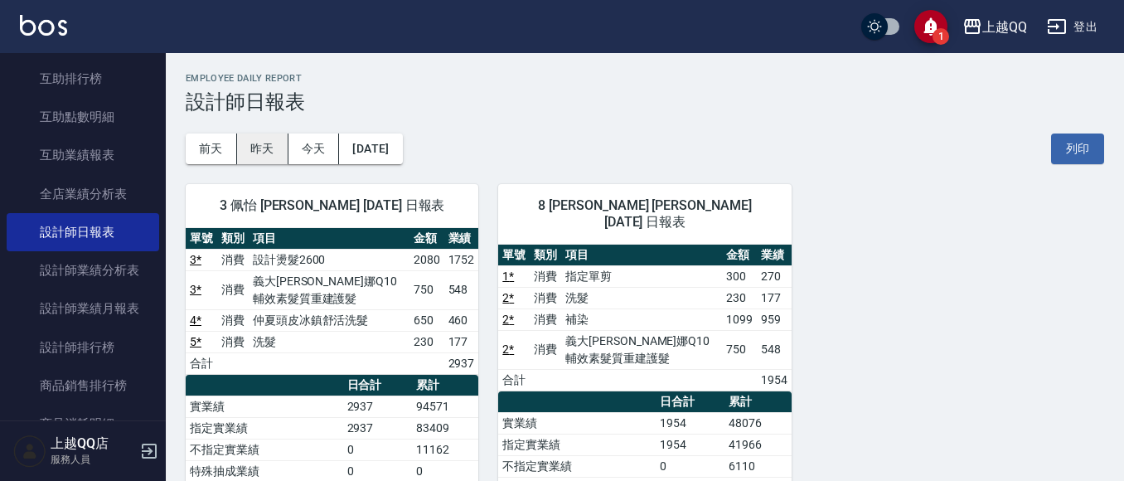
click at [269, 139] on button "昨天" at bounding box center [262, 148] width 51 height 31
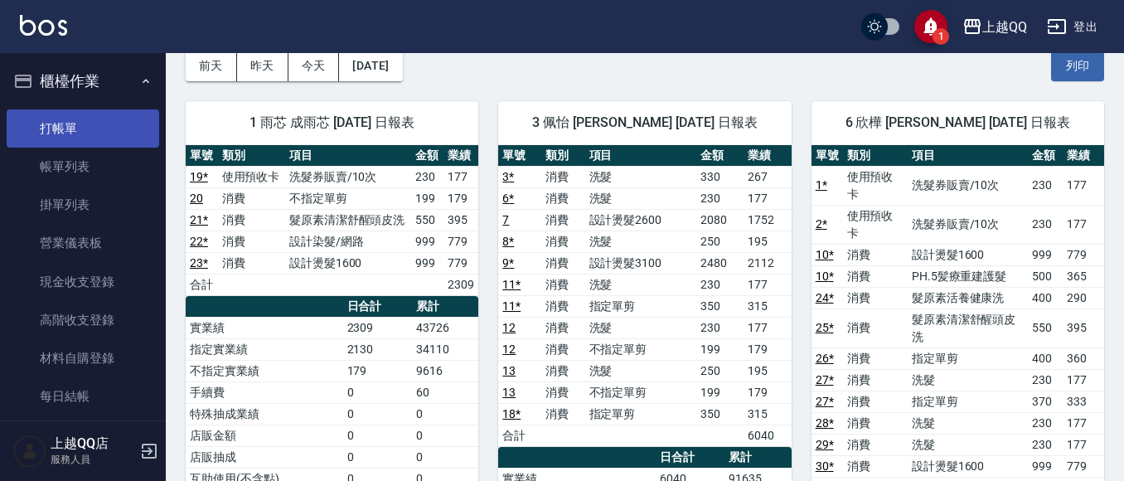
click at [65, 120] on link "打帳單" at bounding box center [83, 128] width 153 height 38
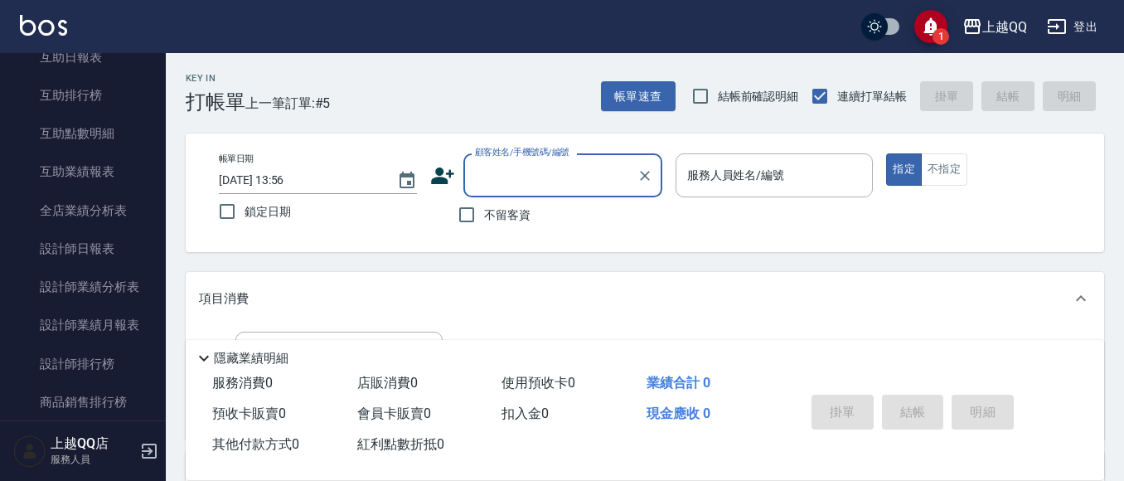
scroll to position [305, 0]
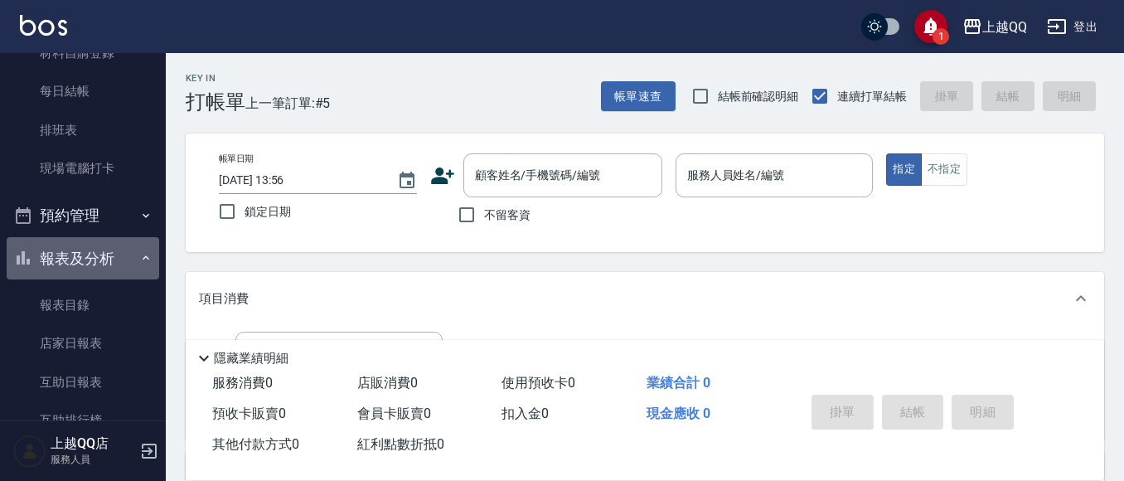
click at [130, 247] on button "報表及分析" at bounding box center [83, 258] width 153 height 43
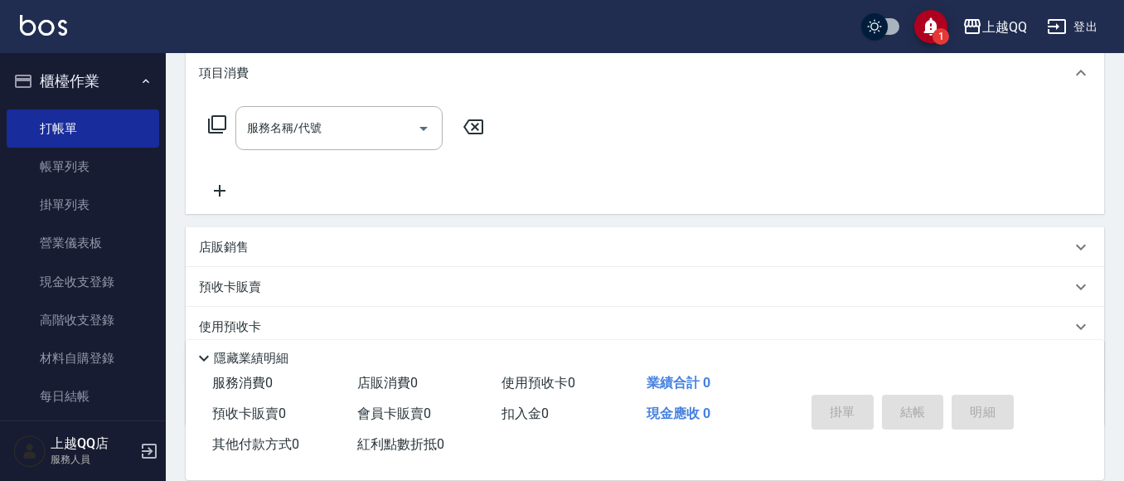
scroll to position [249, 0]
